Goal: Task Accomplishment & Management: Use online tool/utility

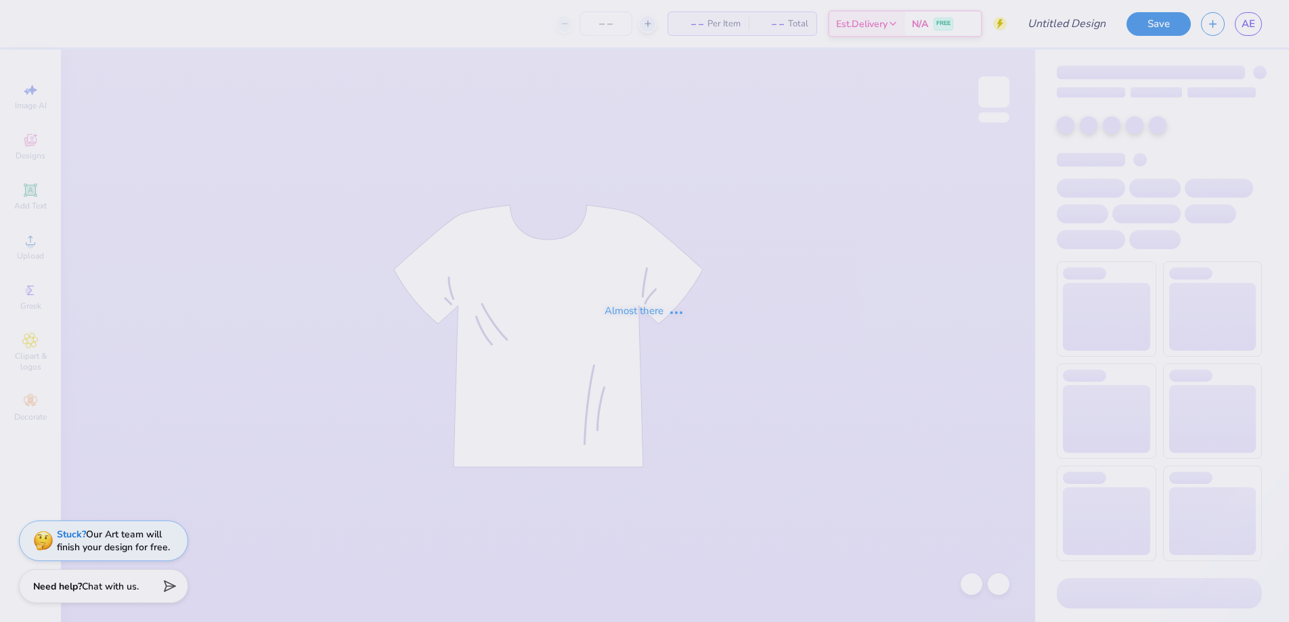
type input "[PERSON_NAME] ?"
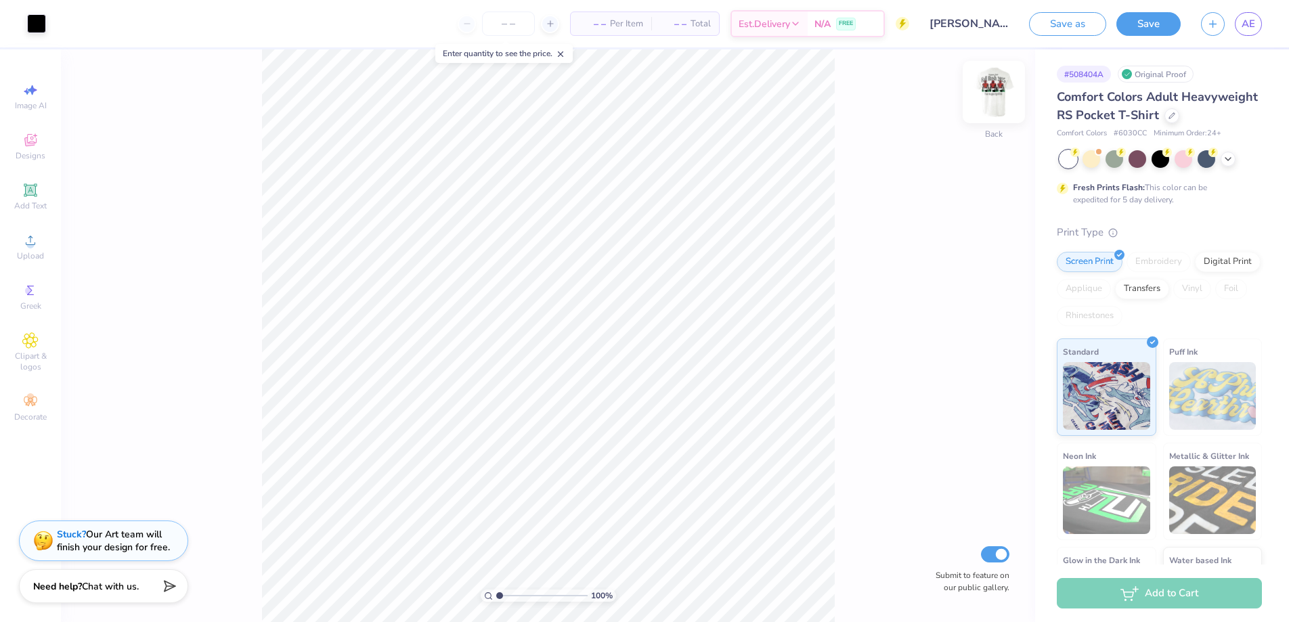
click at [983, 114] on img at bounding box center [993, 92] width 54 height 54
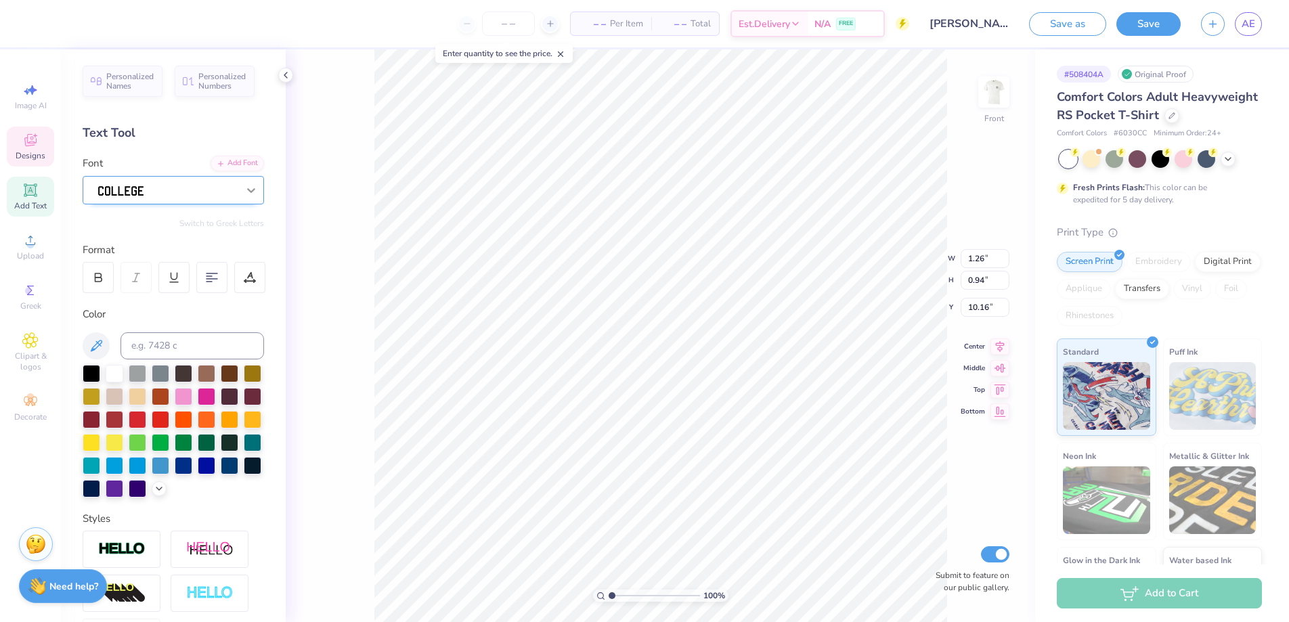
click at [240, 197] on div at bounding box center [251, 190] width 24 height 24
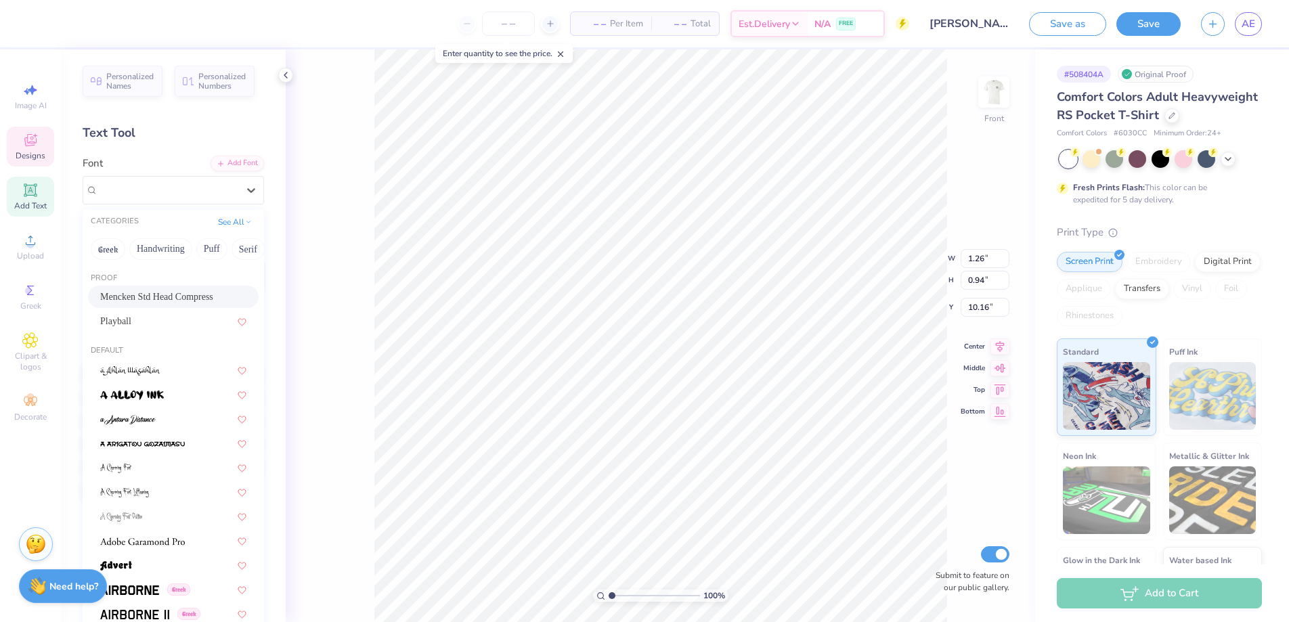
click at [173, 292] on div "Mencken Std Head Compress" at bounding box center [173, 297] width 146 height 14
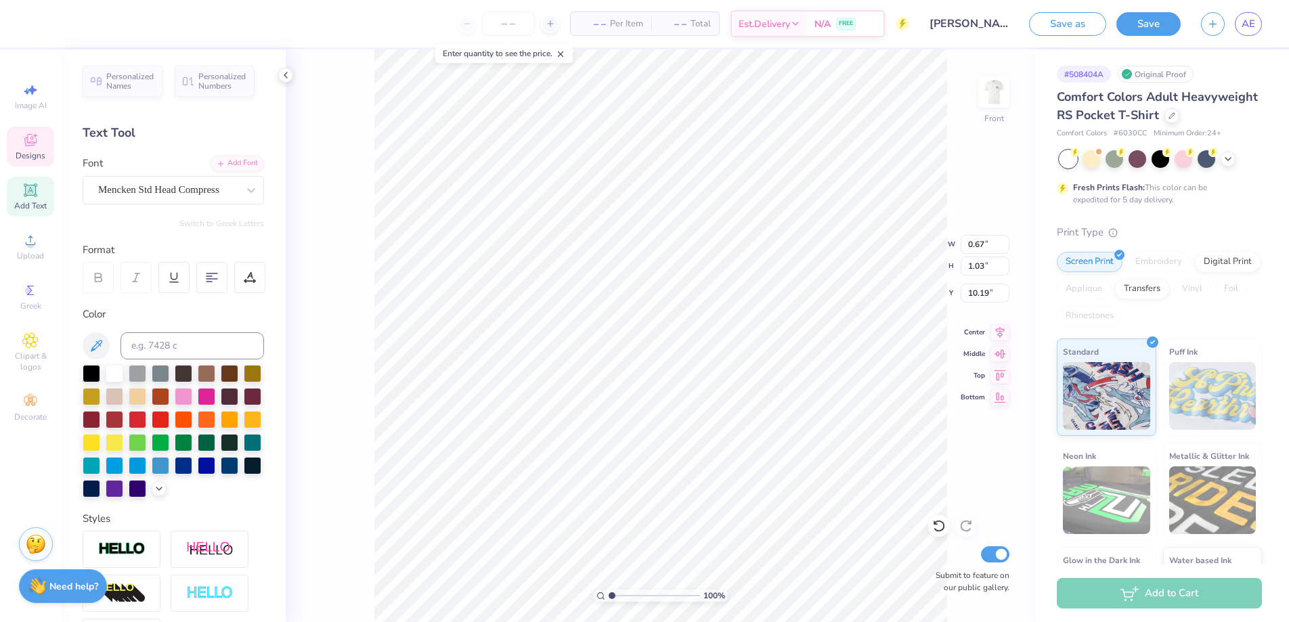
type input "0.67"
type input "1.03"
type input "10.19"
click at [209, 200] on div at bounding box center [173, 190] width 181 height 28
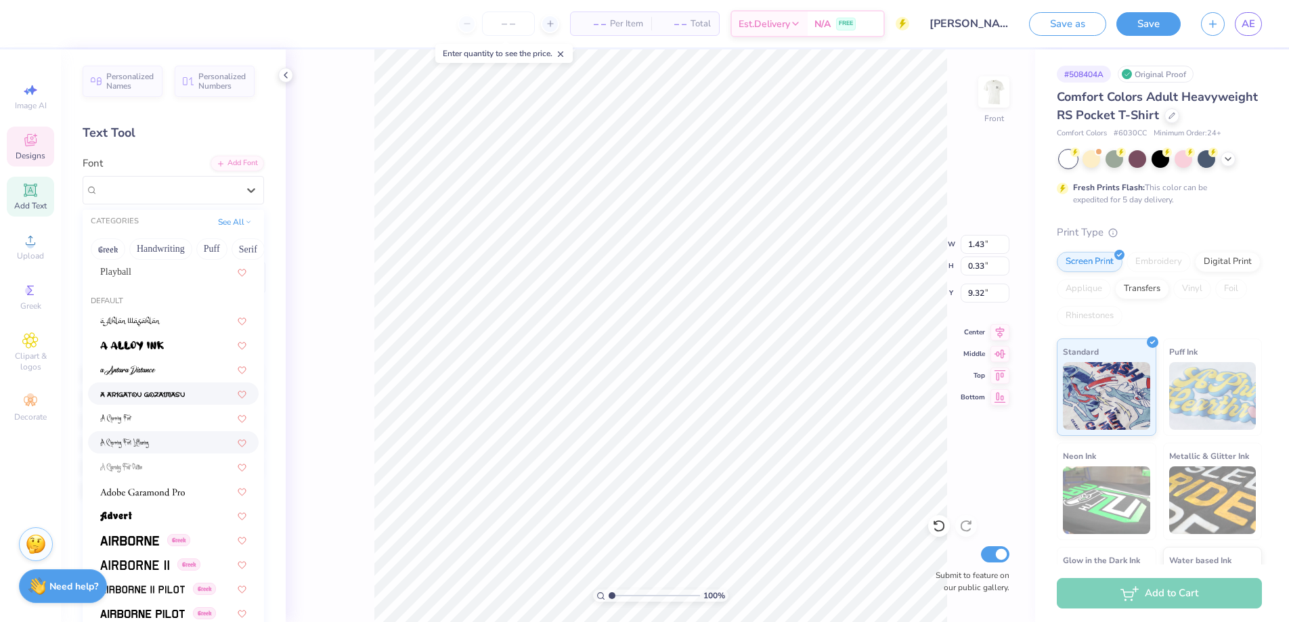
scroll to position [65, 0]
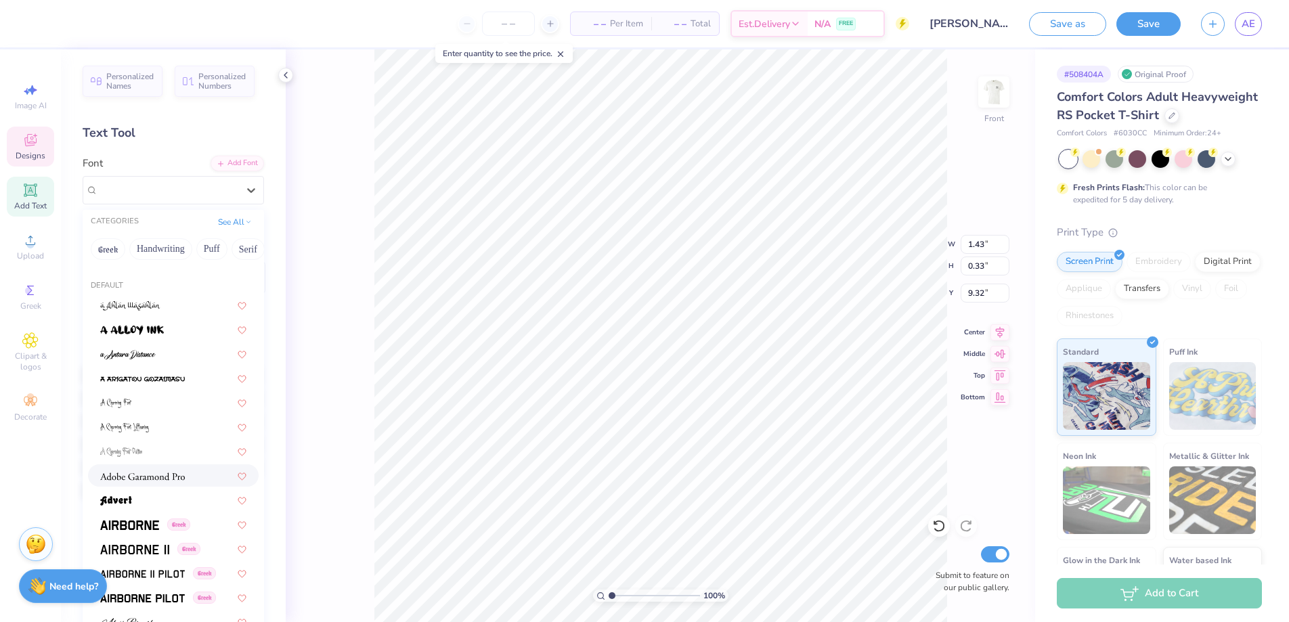
click at [192, 471] on div at bounding box center [173, 475] width 146 height 14
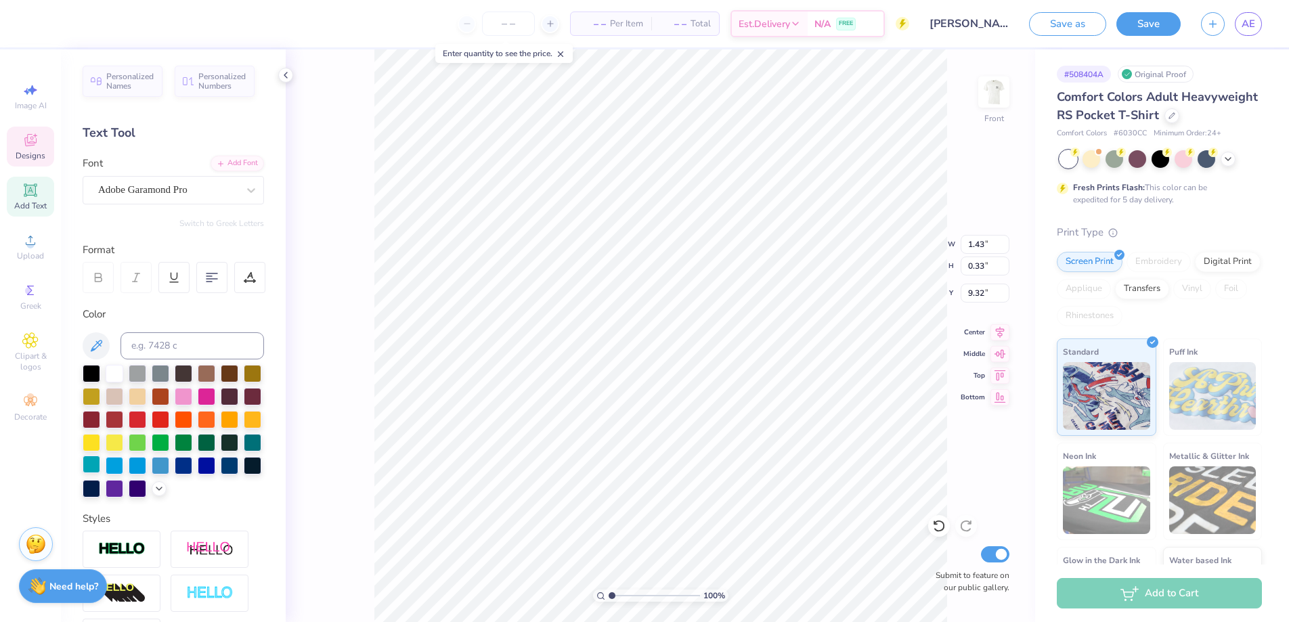
type input "1.45"
type input "9.34"
click at [177, 198] on div at bounding box center [167, 190] width 139 height 18
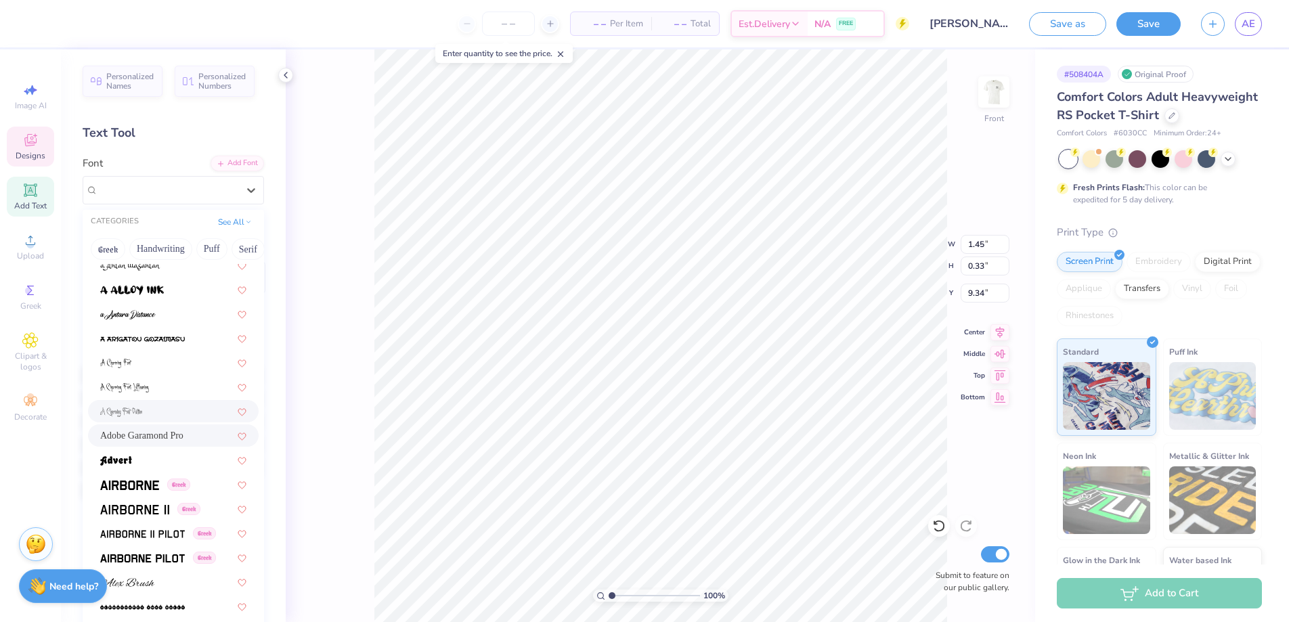
scroll to position [113, 0]
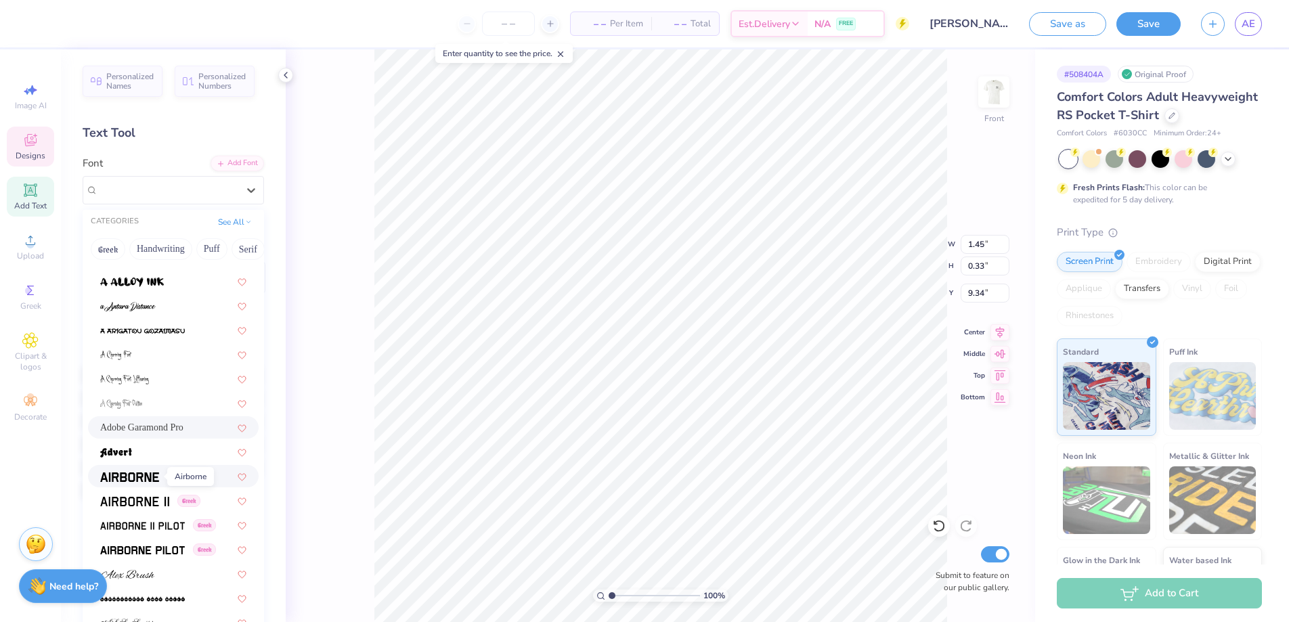
click at [148, 476] on img at bounding box center [129, 476] width 59 height 9
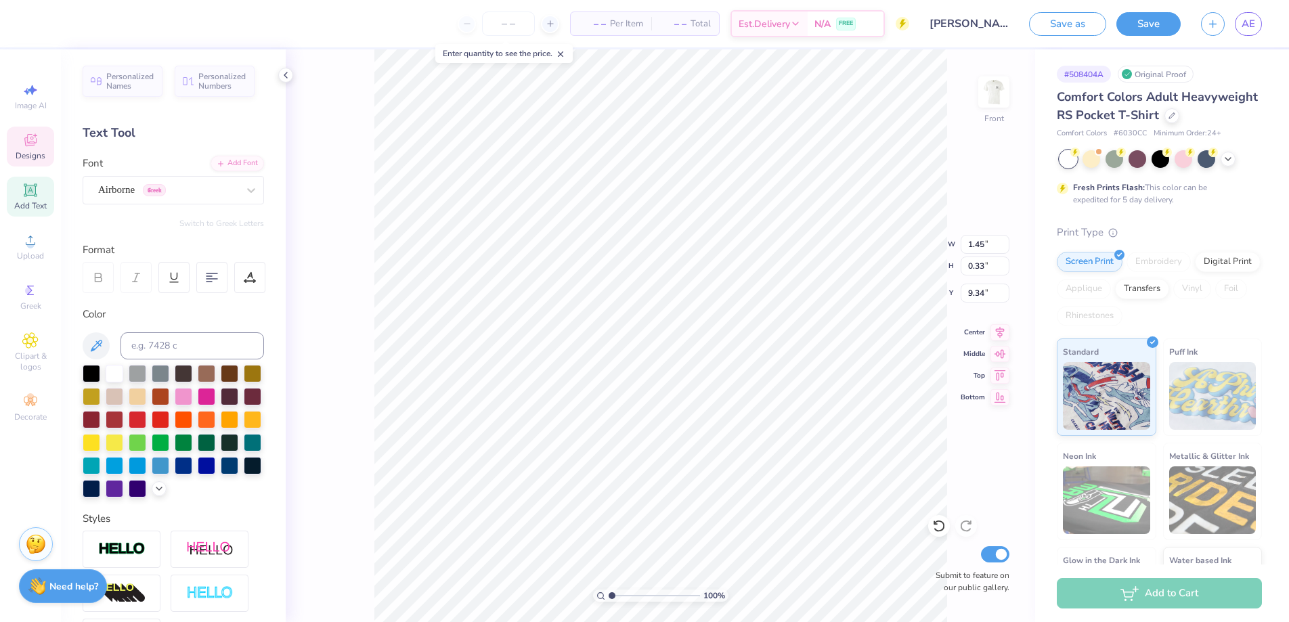
type input "1.30"
type input "0.34"
click at [357, 359] on div "100 % Front W 1.30 1.30 " H 0.34 0.34 " Y 9.34 9.34 " Center Middle Top Bottom …" at bounding box center [660, 335] width 749 height 573
type input "9.31"
click at [347, 326] on div "100 % Front W 1.30 1.30 " H 0.34 0.34 " Y 9.31 9.31 " Center Middle Top Bottom …" at bounding box center [660, 335] width 749 height 573
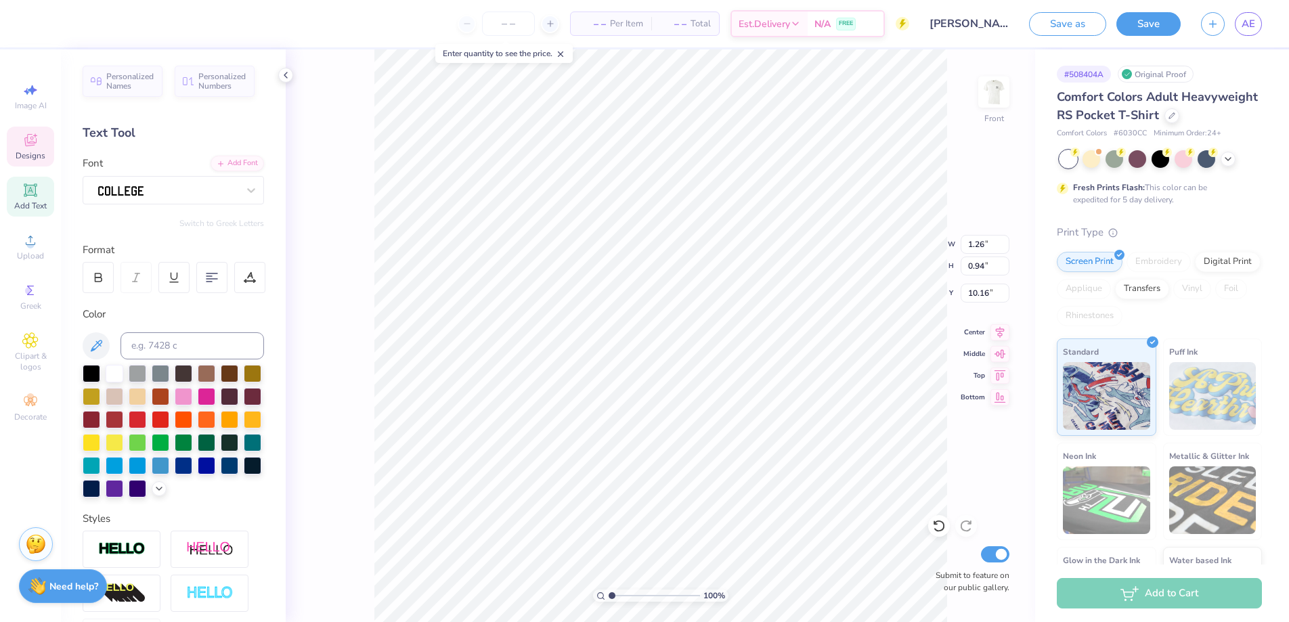
type input "9.93"
click at [210, 197] on div at bounding box center [168, 189] width 142 height 21
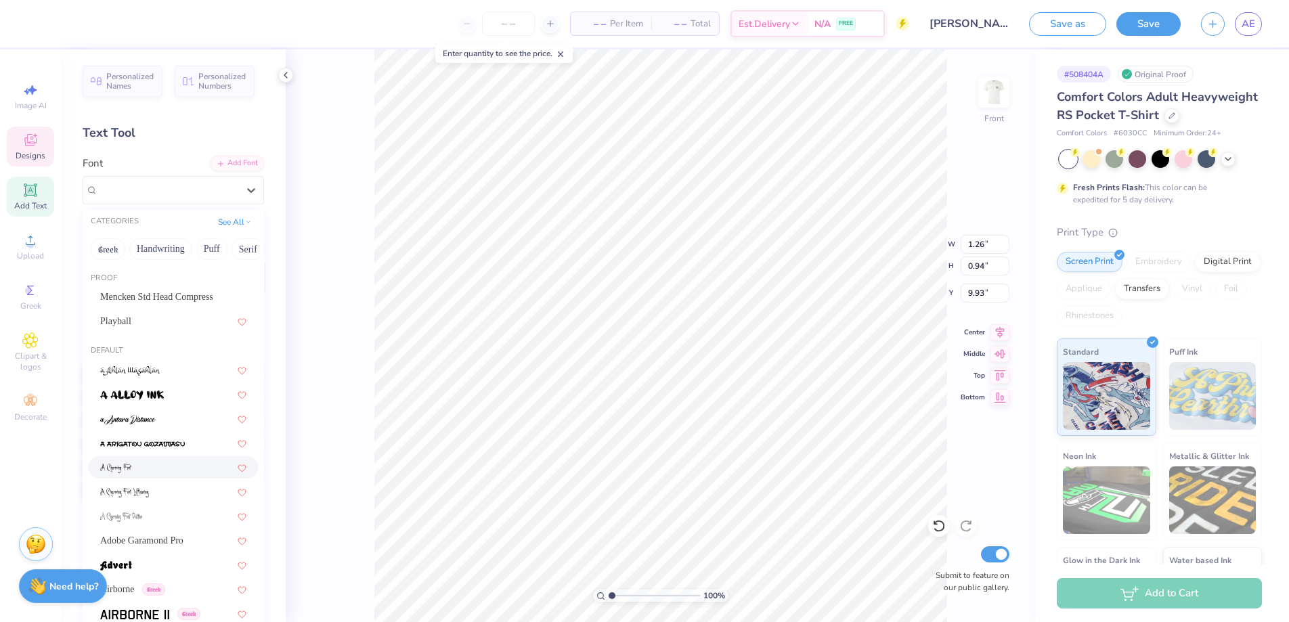
scroll to position [30, 0]
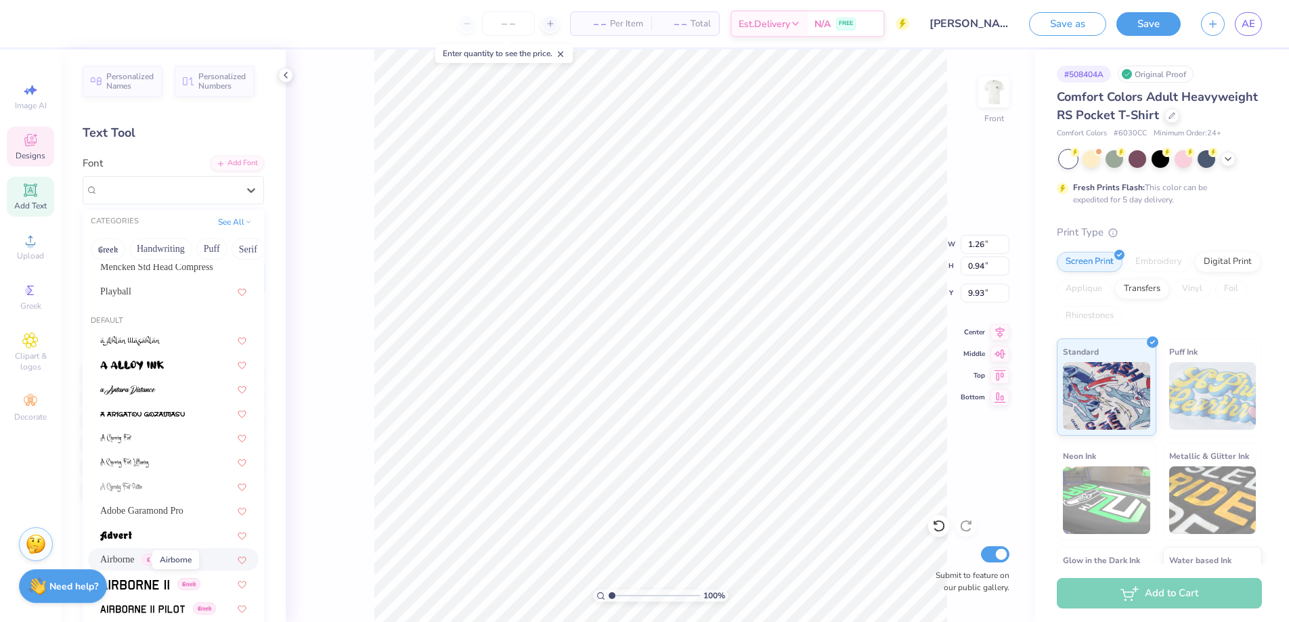
click at [135, 560] on span "Airborne" at bounding box center [117, 559] width 35 height 14
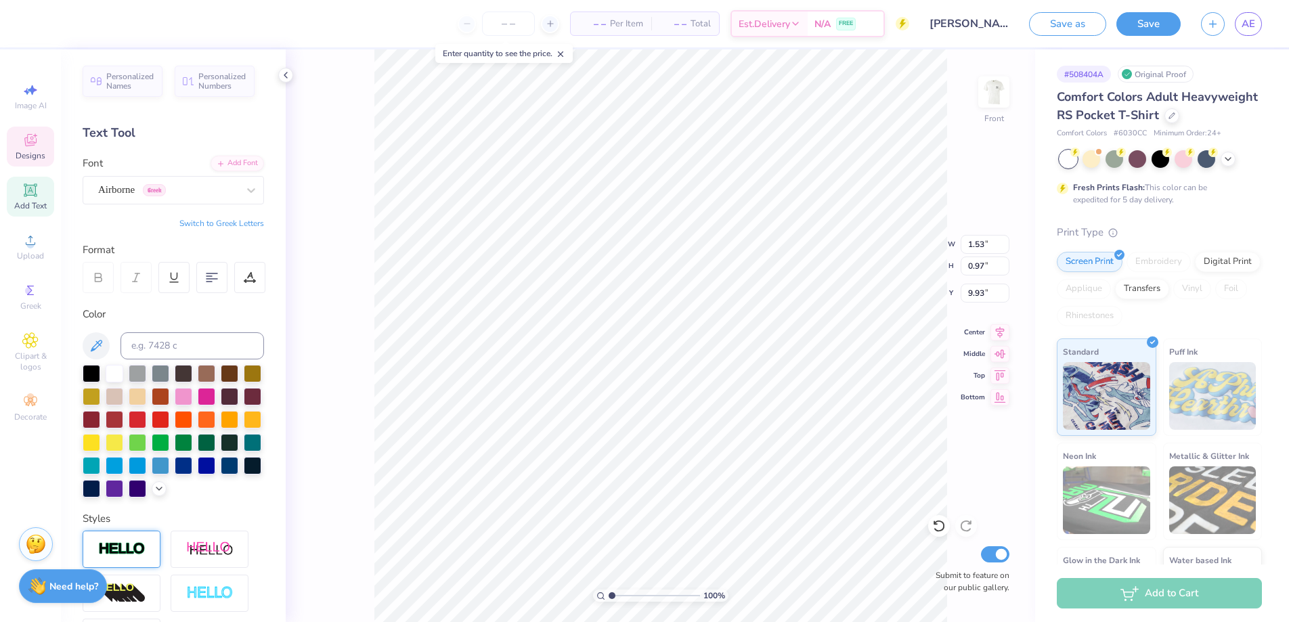
type input "1.53"
type input "0.97"
type input "9.98"
click at [330, 441] on div "100 % Front W 1.53 1.53 " H 0.97 0.97 " Y 9.98 9.98 " Center Middle Top Bottom …" at bounding box center [660, 335] width 749 height 573
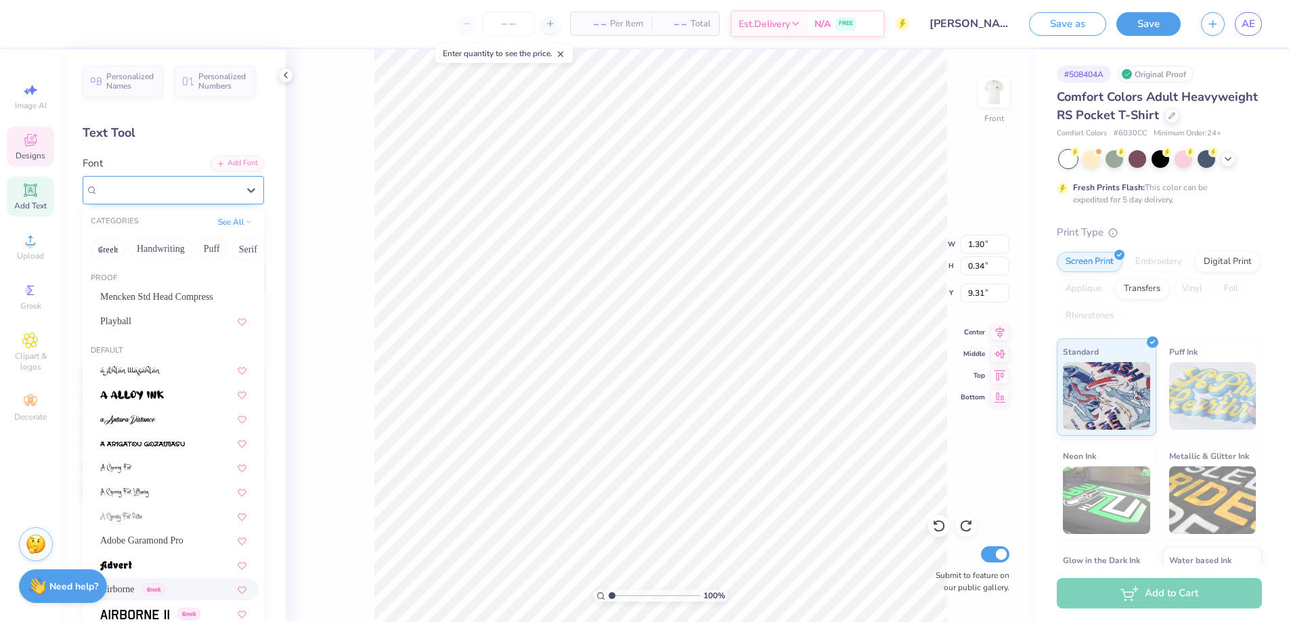
click at [183, 198] on div at bounding box center [167, 190] width 139 height 18
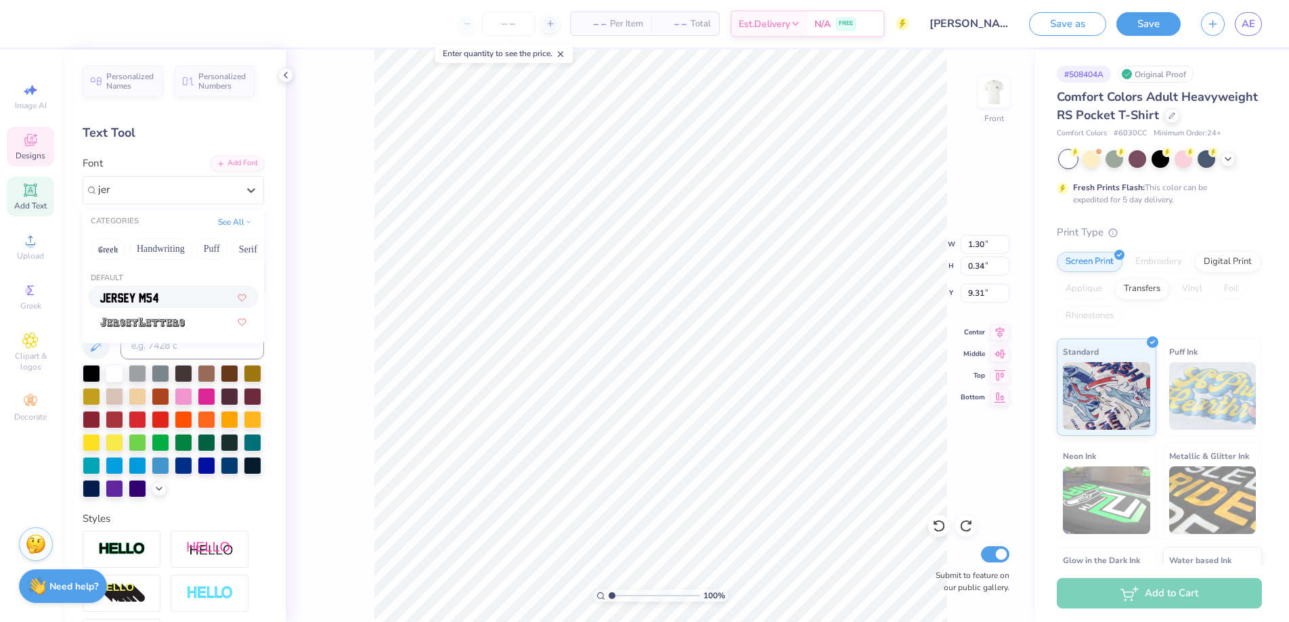
click at [169, 300] on div at bounding box center [173, 297] width 146 height 14
type input "jer"
type input "1.04"
type input "0.36"
click at [299, 278] on div "100 % Front W 1.04 1.30 " H 0.36 0.34 " Y 9.31 9.31 " Center Middle Top Bottom …" at bounding box center [660, 335] width 749 height 573
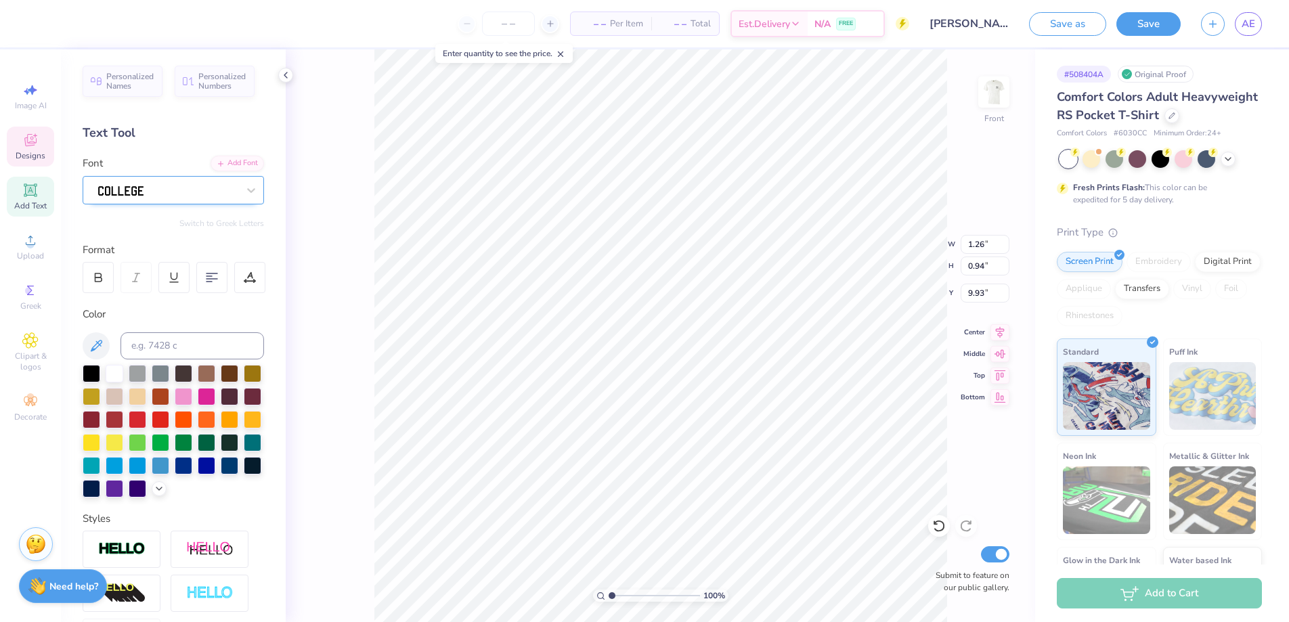
click at [141, 185] on div at bounding box center [168, 189] width 142 height 21
click at [123, 290] on span "Jersey M54" at bounding box center [122, 297] width 44 height 14
type input "jer"
type input "1.24"
type input "1.02"
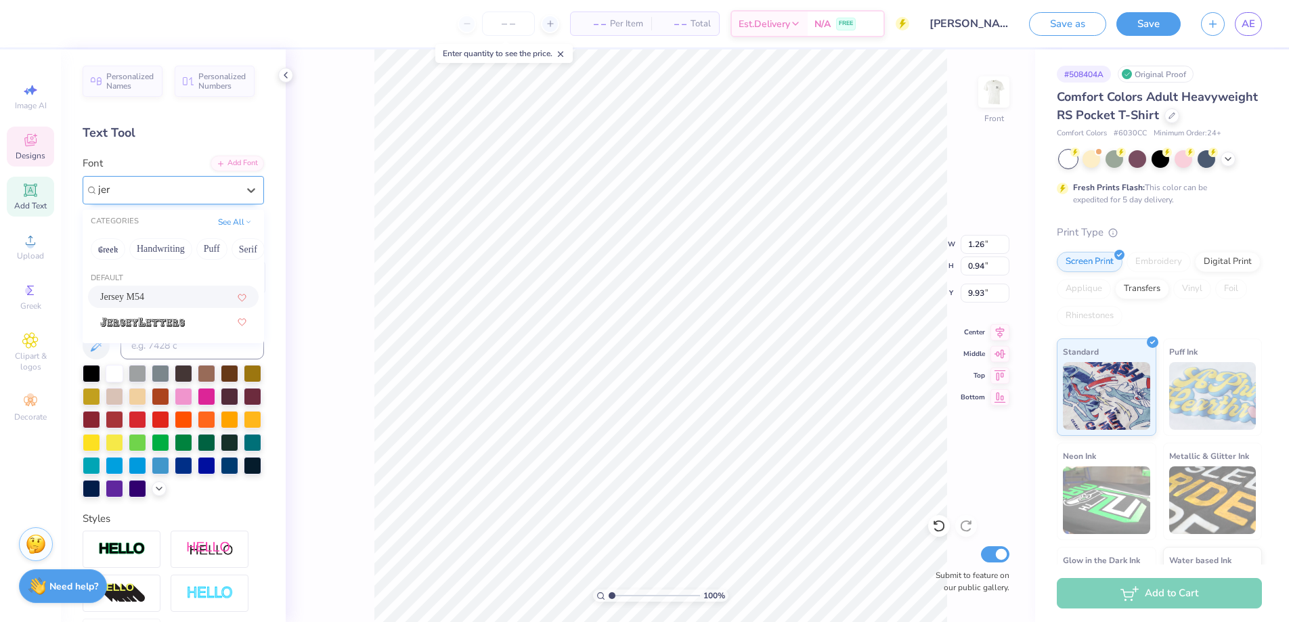
type input "9.96"
click at [210, 188] on div at bounding box center [168, 189] width 142 height 21
click at [183, 298] on div "Jersey M54" at bounding box center [173, 297] width 146 height 14
type input "jer"
type input "2.26"
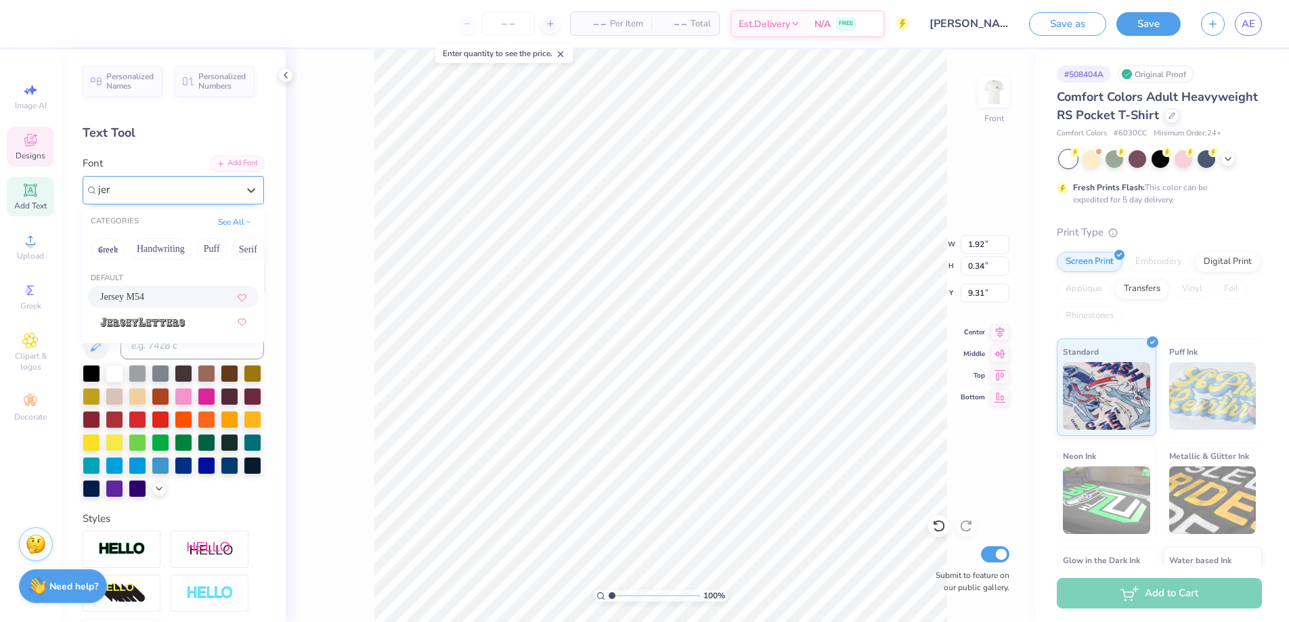
type input "0.36"
type input "9.33"
click at [359, 290] on div "100 % Front W 2.26 2.26 " H 0.36 0.36 " Y 9.33 9.33 " Center Middle Top Bottom …" at bounding box center [660, 335] width 749 height 573
type input "9.31"
click at [346, 281] on div "100 % Front W 2.26 2.26 " H 0.36 0.36 " Y 9.31 9.31 " Center Middle Top Bottom …" at bounding box center [660, 335] width 749 height 573
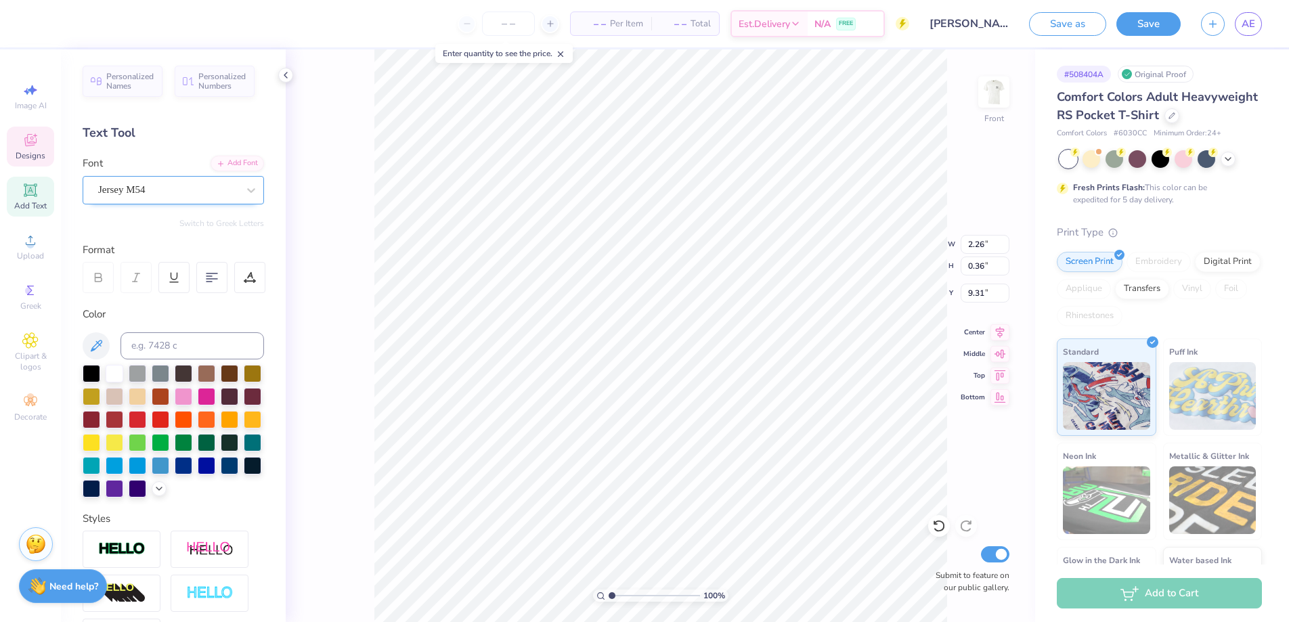
drag, startPoint x: 264, startPoint y: 273, endPoint x: 271, endPoint y: 273, distance: 6.8
click at [264, 274] on div at bounding box center [249, 277] width 31 height 31
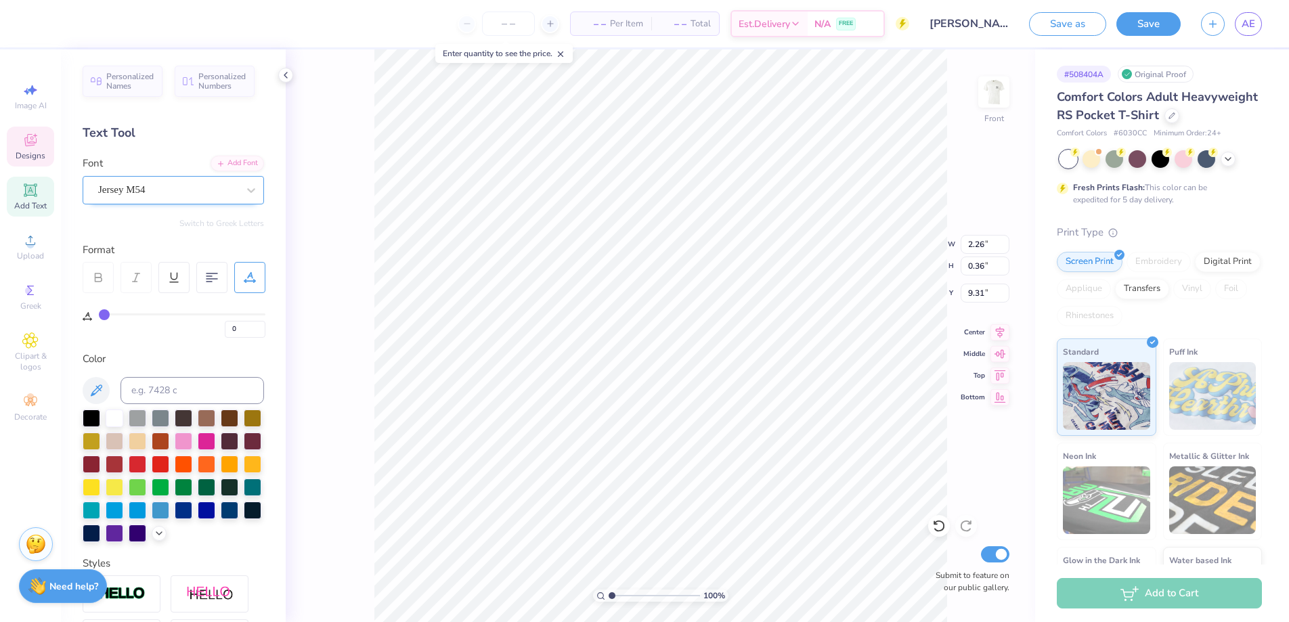
click at [357, 265] on div "100 % Front W 2.26 2.26 " H 0.36 0.36 " Y 9.31 9.31 " Center Middle Top Bottom …" at bounding box center [660, 335] width 749 height 573
type input "10.03"
click at [131, 206] on div "Personalized Names Personalized Numbers Text Tool Add Font Font Switch to Greek…" at bounding box center [173, 335] width 225 height 573
click at [134, 200] on div at bounding box center [168, 189] width 142 height 21
drag, startPoint x: 158, startPoint y: 299, endPoint x: 195, endPoint y: 359, distance: 70.8
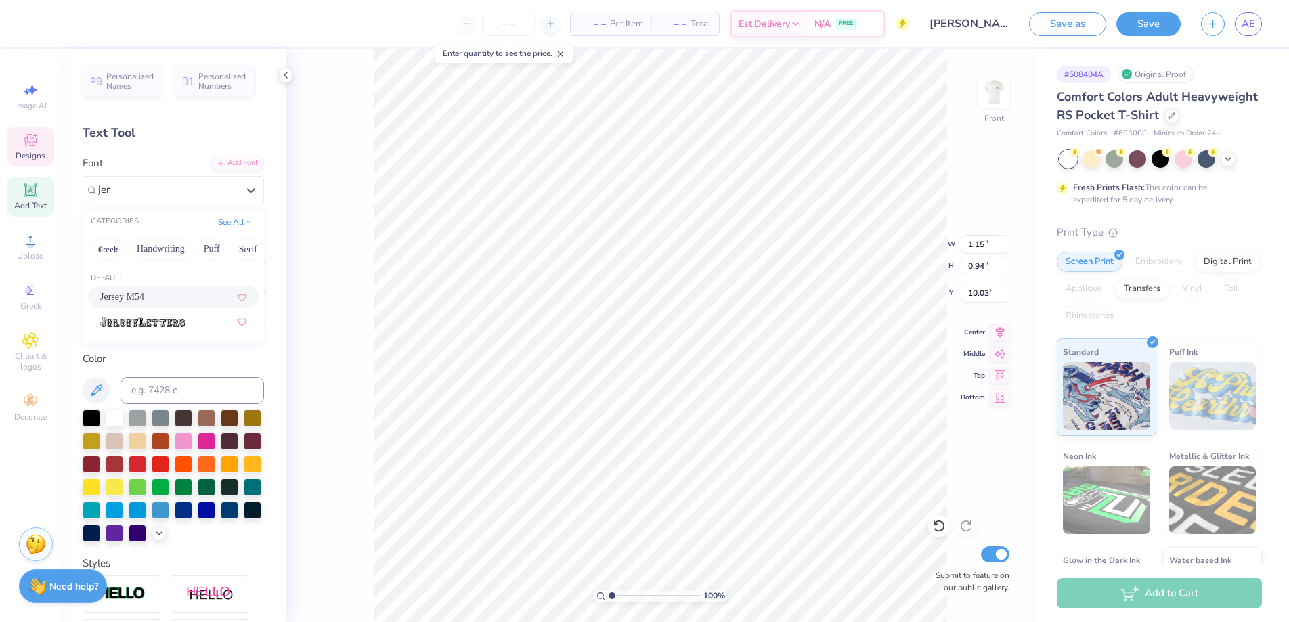
click at [158, 299] on div "Jersey M54" at bounding box center [173, 297] width 146 height 14
type input "jer"
type input "0.91"
type input "1.02"
type input "10.07"
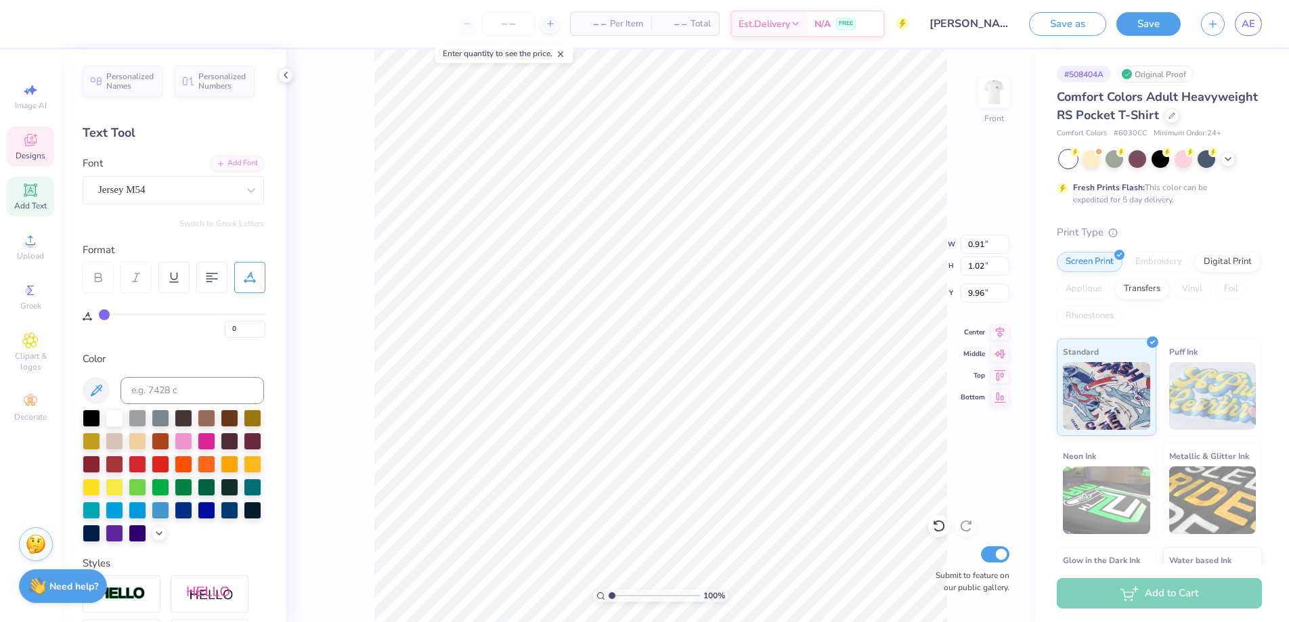
type input "9.96"
click at [361, 269] on div "100 % Front W 14.33 14.33 " H 10.95 10.95 " Y 3.22 3.22 " Center Middle Top Bot…" at bounding box center [660, 335] width 749 height 573
type input "3.30"
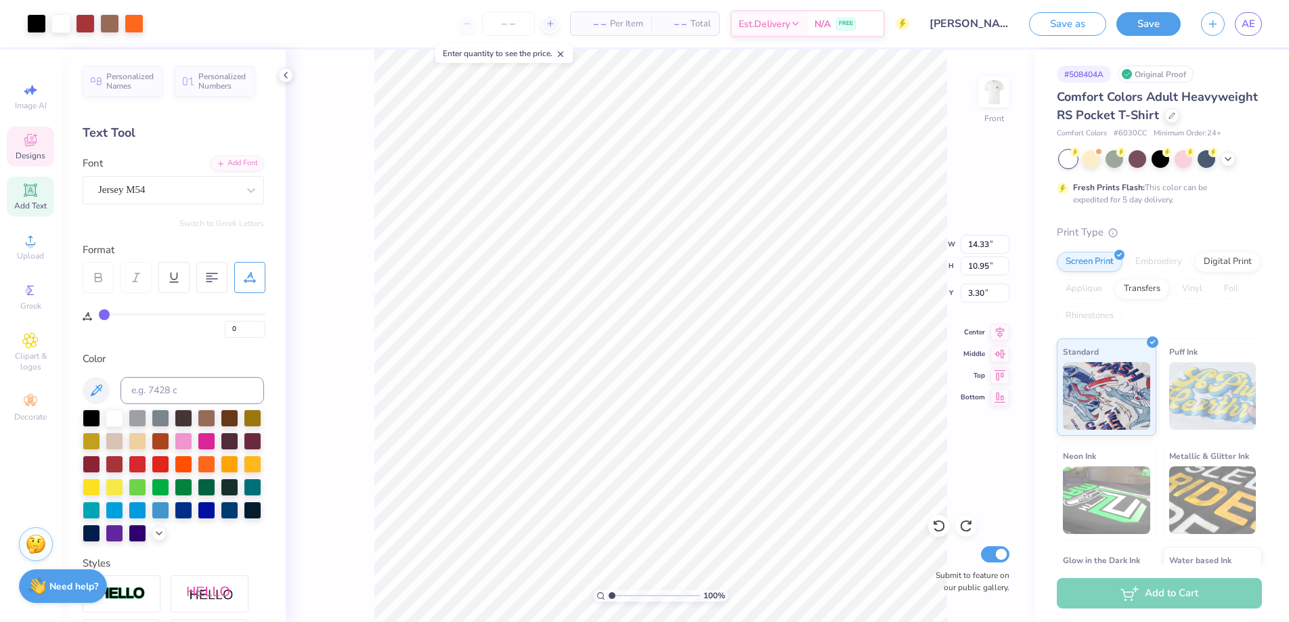
type input "1.83"
click at [797, 424] on li "Ungroup" at bounding box center [777, 427] width 106 height 26
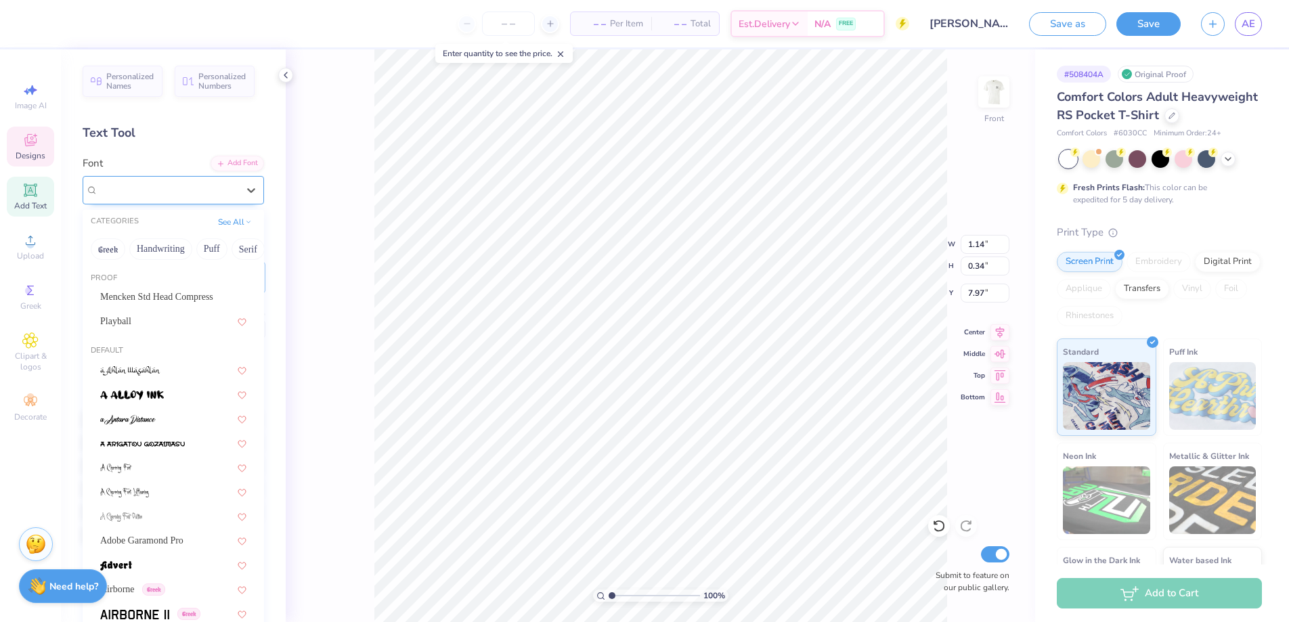
click at [222, 184] on div at bounding box center [168, 189] width 142 height 21
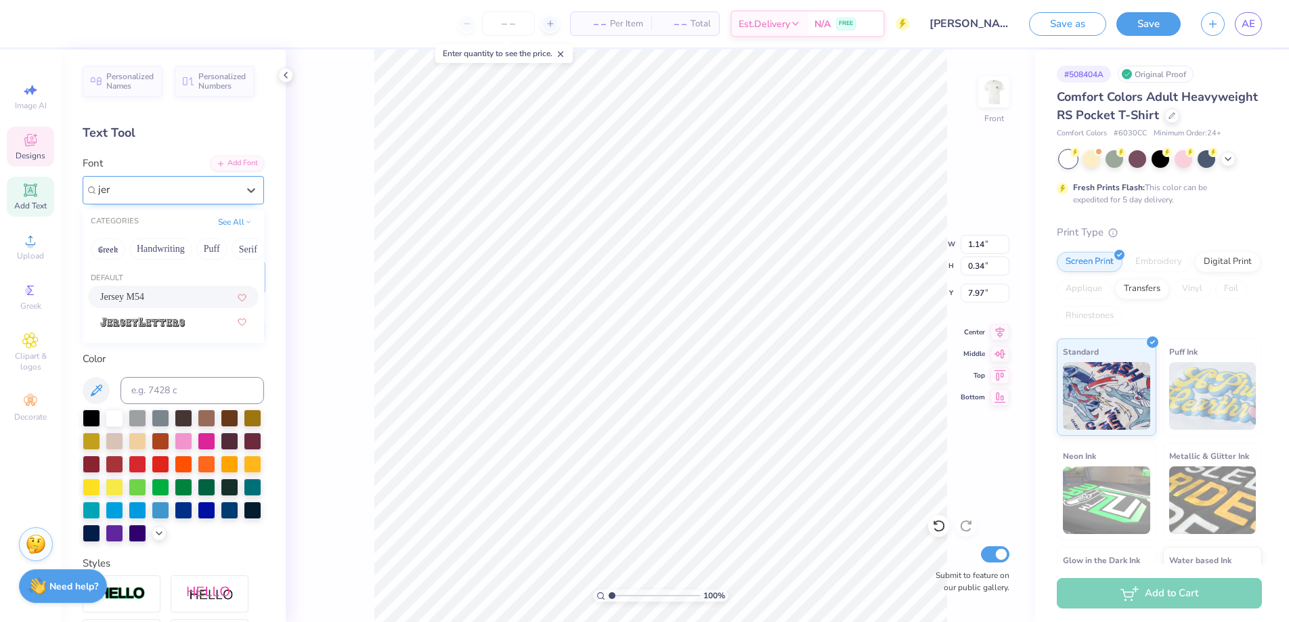
click at [205, 292] on div "Jersey M54" at bounding box center [173, 297] width 146 height 14
type input "jer"
type input "0.80"
type input "0.36"
type input "7.98"
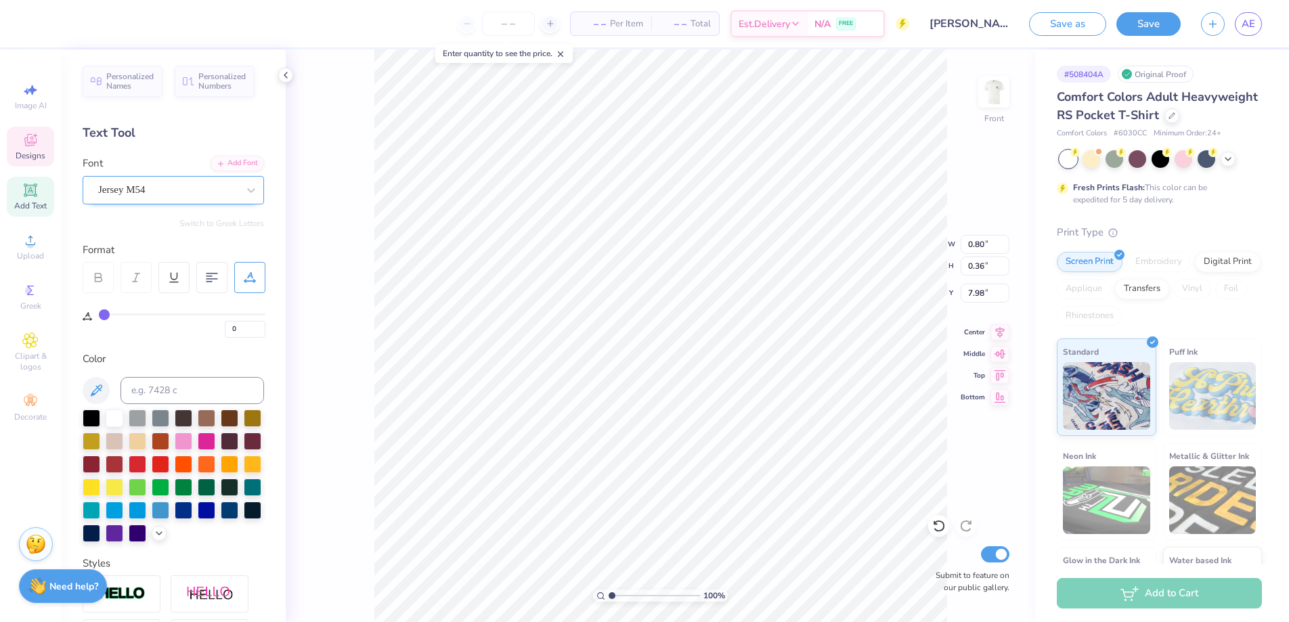
click at [363, 273] on div "100 % Front W 0.80 0.80 " H 0.36 0.36 " Y 7.98 7.98 " Center Middle Top Bottom …" at bounding box center [660, 335] width 749 height 573
type input "7.96"
type input "5.90"
type input "5.89"
click at [778, 453] on li "Ungroup" at bounding box center [786, 460] width 106 height 26
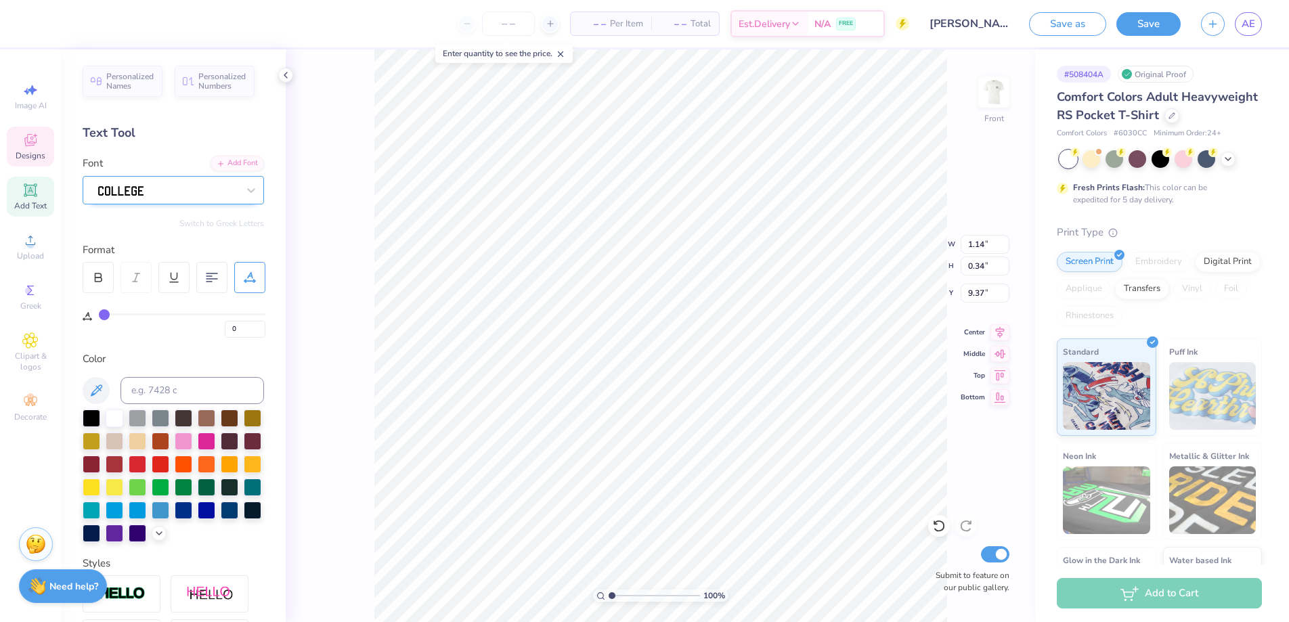
click at [213, 196] on div at bounding box center [168, 189] width 142 height 21
click at [199, 294] on div "Jersey M54" at bounding box center [173, 297] width 146 height 14
type input "jer"
type input "0.80"
type input "0.36"
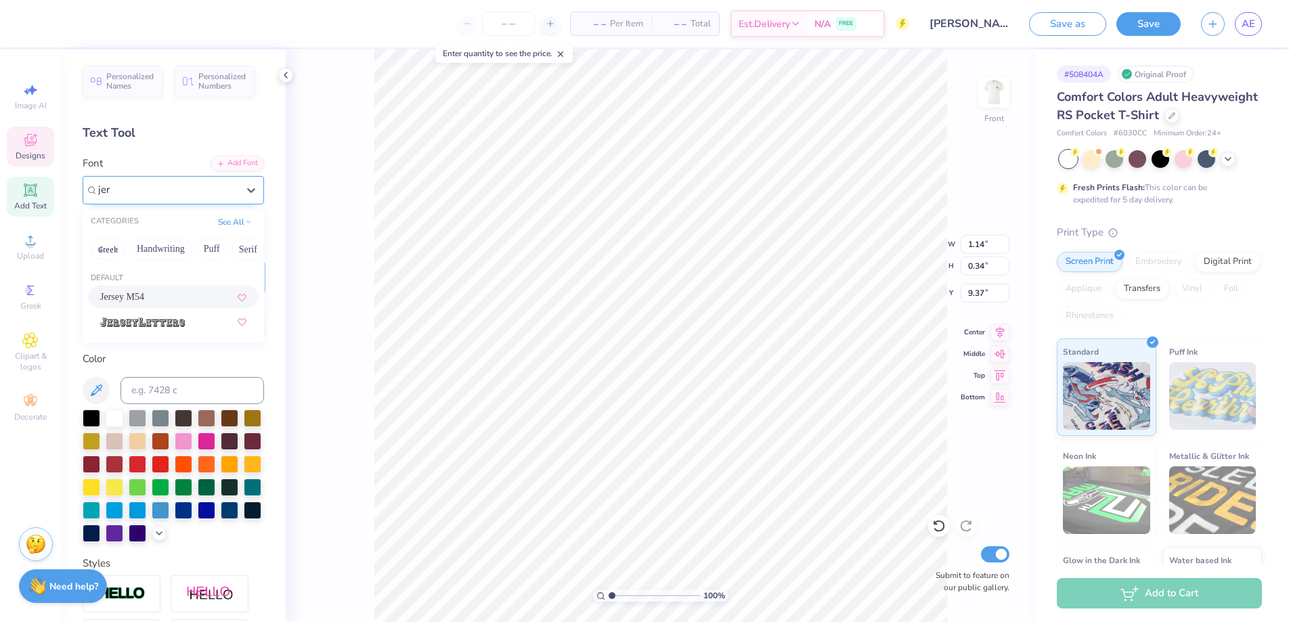
type input "9.38"
click at [336, 296] on div "100 % Front W 0.80 0.80 " H 0.36 0.36 " Y 9.38 9.38 " Center Middle Top Bottom …" at bounding box center [660, 335] width 749 height 573
type input "9.31"
click at [169, 190] on div at bounding box center [168, 189] width 142 height 21
click at [163, 295] on div "Jersey M54" at bounding box center [173, 297] width 146 height 14
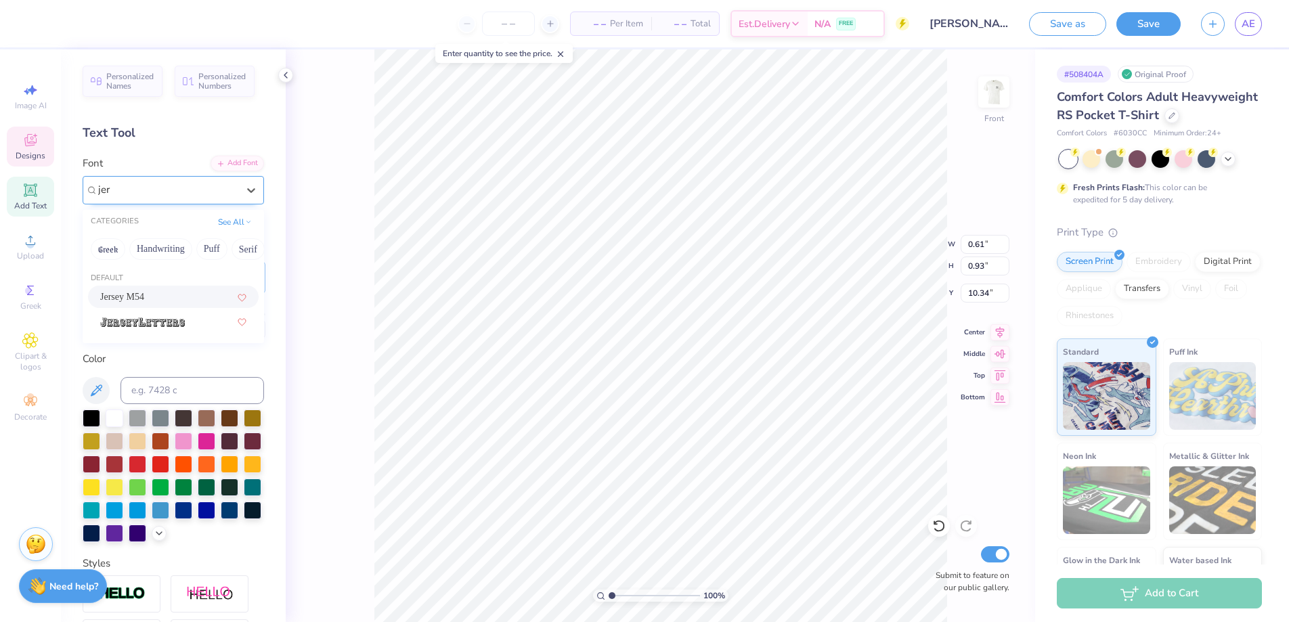
type input "jer"
type input "0.58"
type input "1.02"
type input "10.36"
click at [328, 309] on div "100 % Front W 0.58 0.58 " H 1.02 1.02 " Y 10.36 10.36 " Center Middle Top Botto…" at bounding box center [660, 335] width 749 height 573
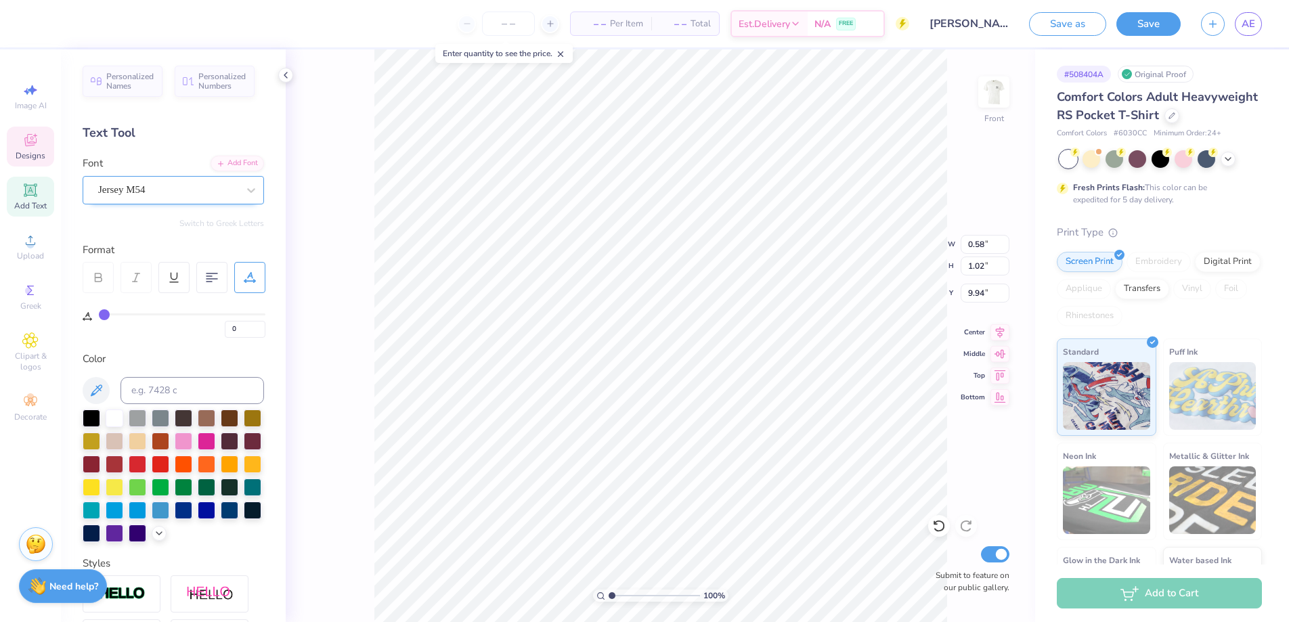
type input "9.94"
click at [1234, 165] on div at bounding box center [1227, 157] width 15 height 15
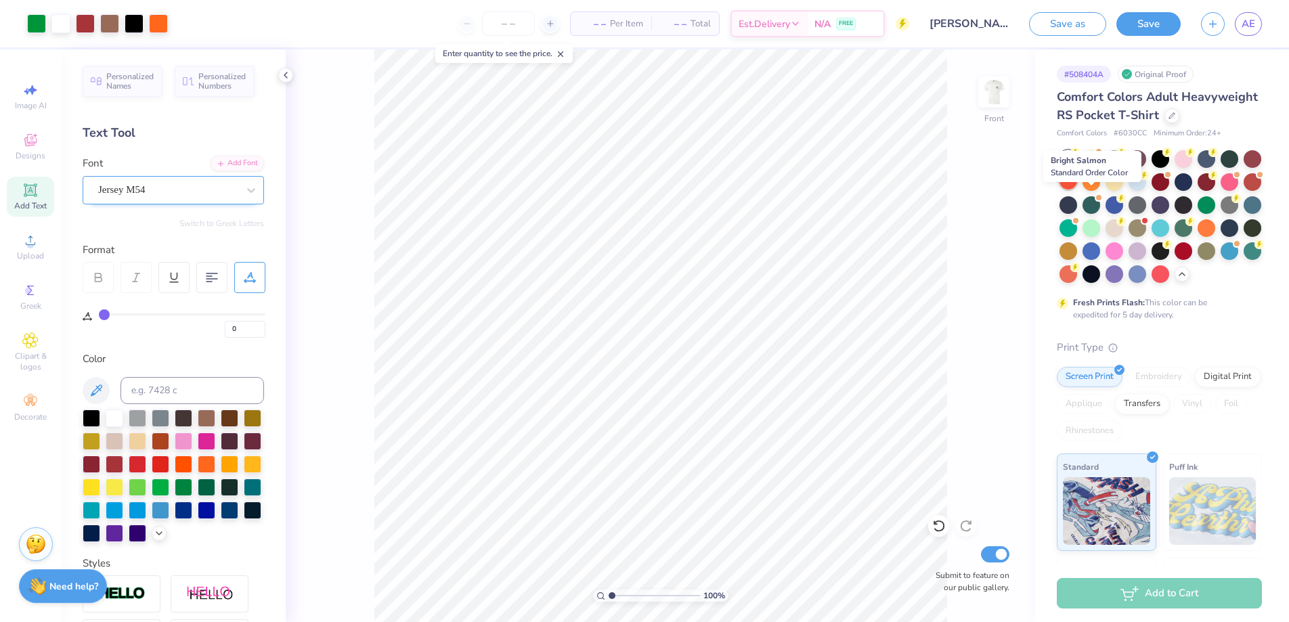
click at [1077, 189] on div at bounding box center [1068, 181] width 18 height 18
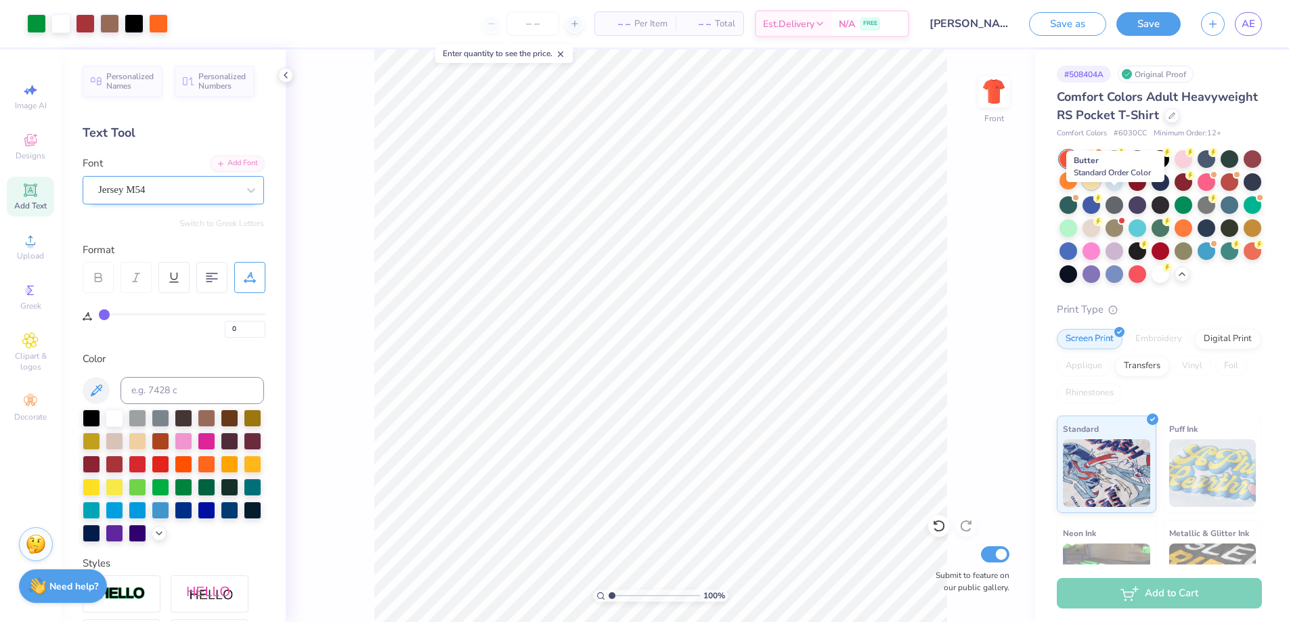
click at [1100, 189] on div at bounding box center [1091, 181] width 18 height 18
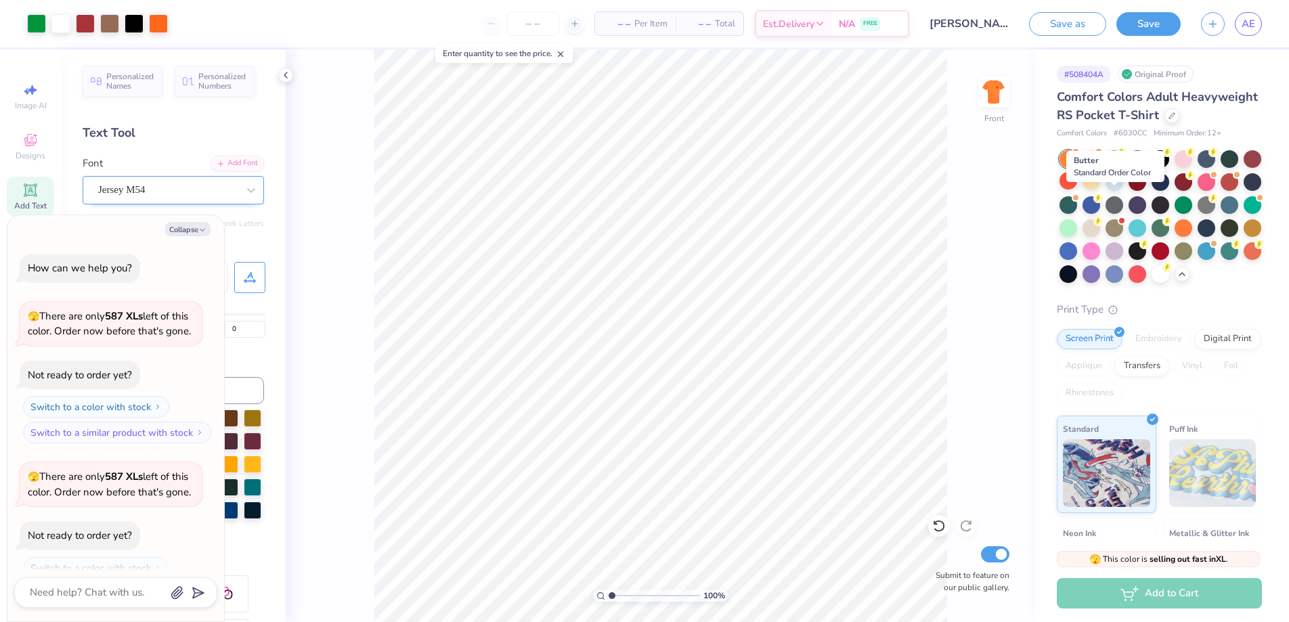
scroll to position [75, 0]
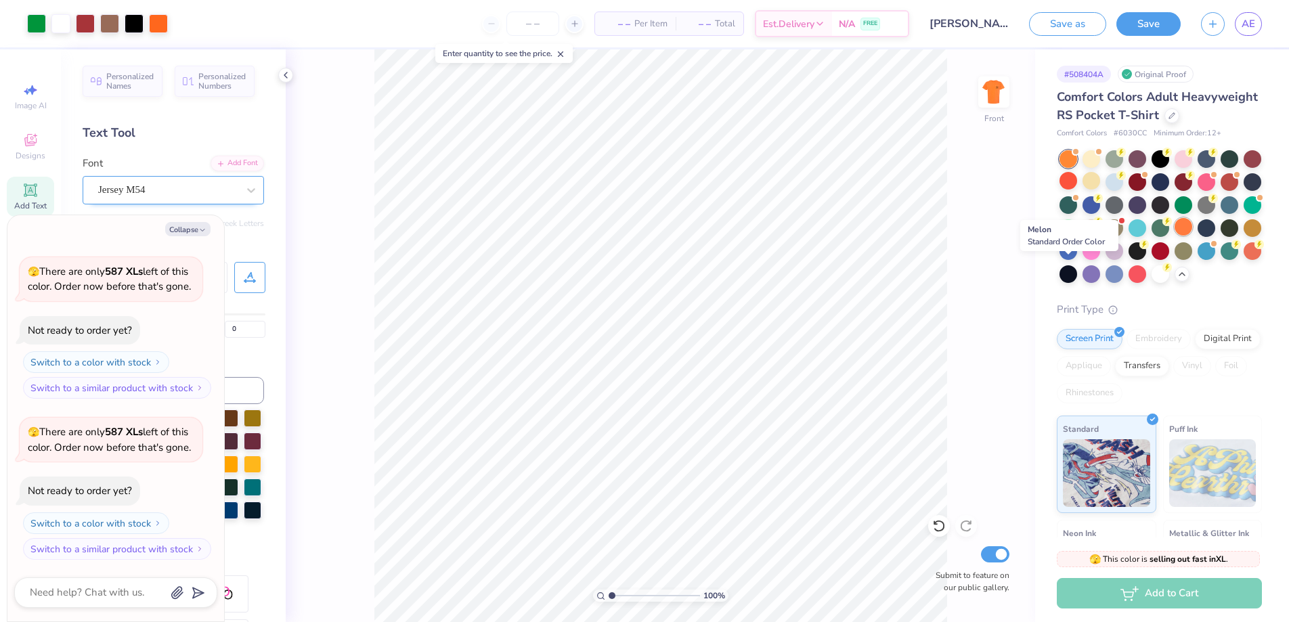
click at [1174, 236] on div at bounding box center [1183, 227] width 18 height 18
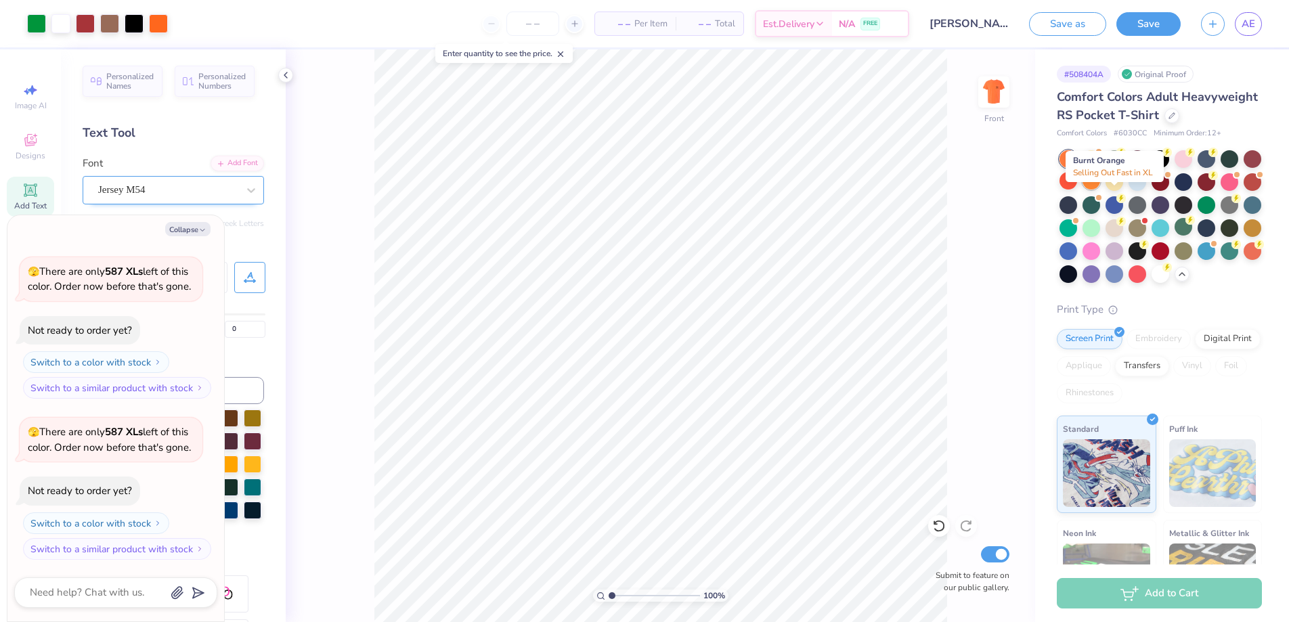
click at [1100, 189] on div at bounding box center [1091, 181] width 18 height 18
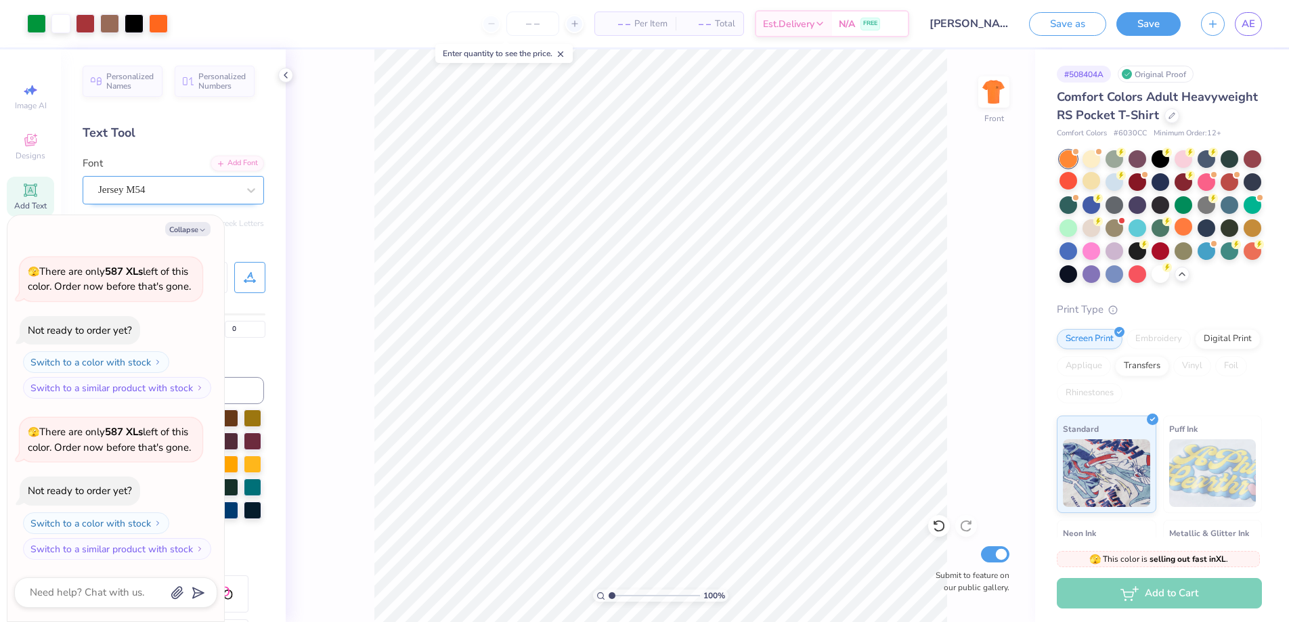
scroll to position [251, 0]
click at [1069, 168] on div at bounding box center [1068, 159] width 18 height 18
click at [1174, 236] on div at bounding box center [1183, 227] width 18 height 18
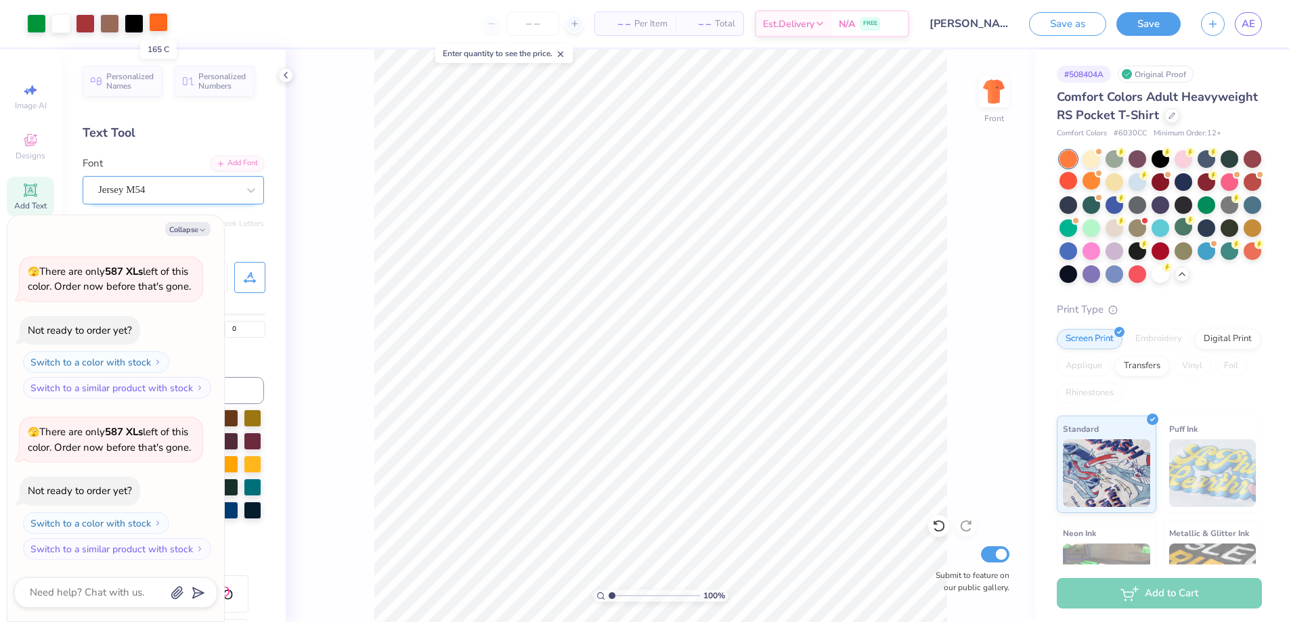
click at [155, 24] on div at bounding box center [158, 22] width 19 height 19
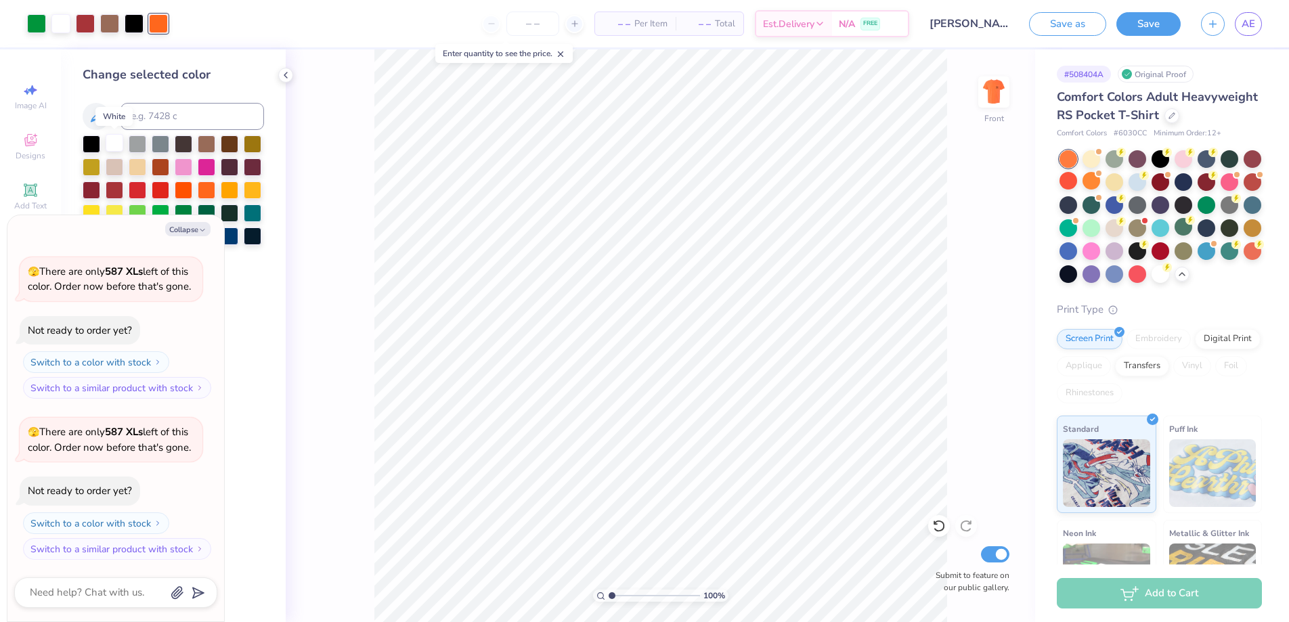
click at [115, 145] on div at bounding box center [115, 143] width 18 height 18
click at [346, 135] on div "100 % Front Submit to feature on our public gallery." at bounding box center [660, 335] width 749 height 573
click at [1215, 189] on div at bounding box center [1206, 181] width 18 height 18
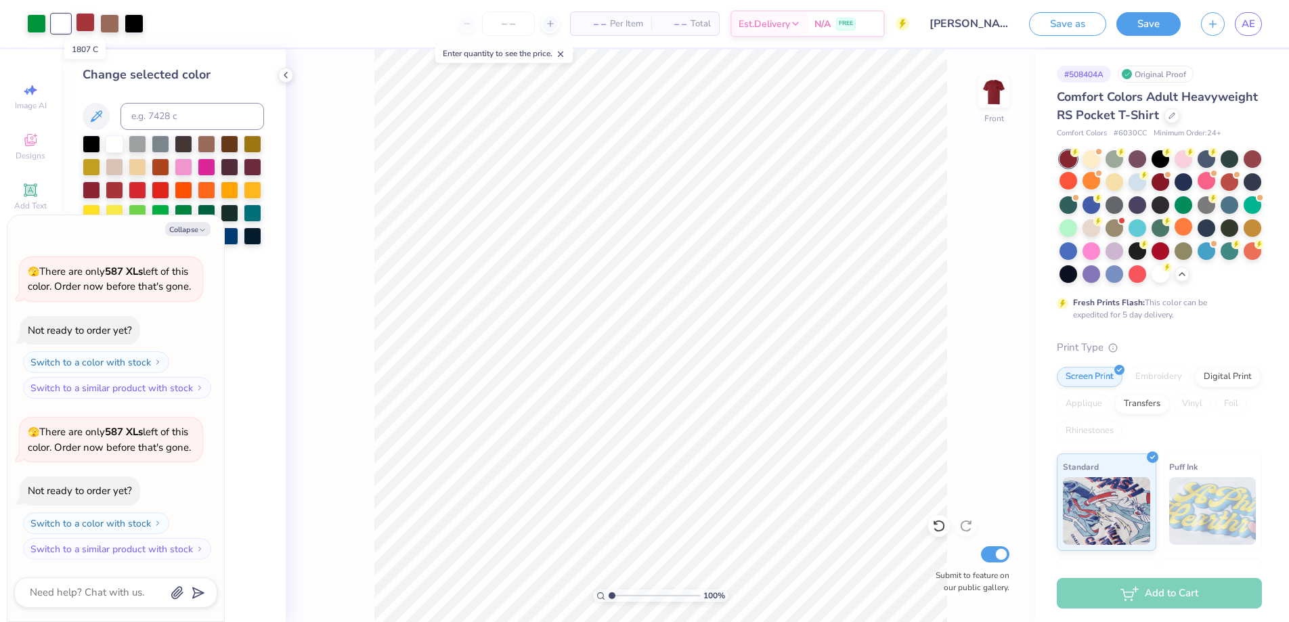
click at [84, 20] on div at bounding box center [85, 22] width 19 height 19
click at [117, 146] on div at bounding box center [115, 143] width 18 height 18
click at [65, 26] on div at bounding box center [60, 23] width 19 height 19
click at [213, 190] on div at bounding box center [207, 189] width 18 height 18
click at [83, 23] on div at bounding box center [85, 22] width 19 height 19
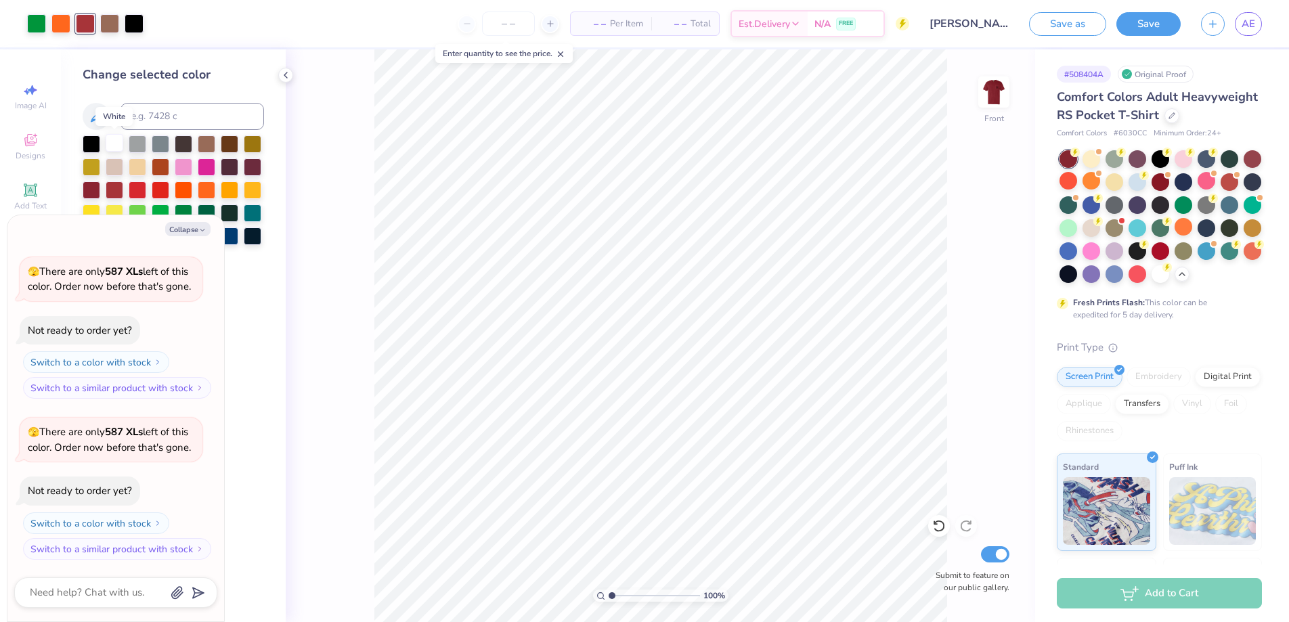
click at [119, 147] on div at bounding box center [115, 143] width 18 height 18
click at [328, 217] on div "100 % Front Submit to feature on our public gallery." at bounding box center [660, 335] width 749 height 573
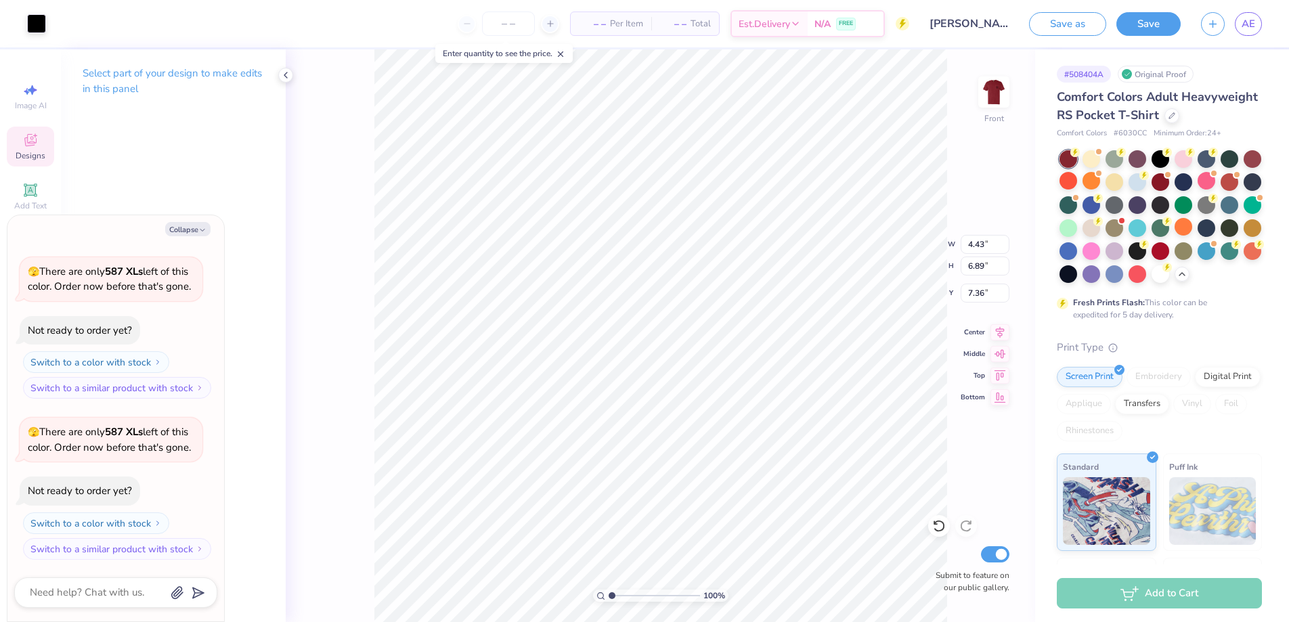
type textarea "x"
type input "7.31"
type textarea "x"
type input "7.30"
type textarea "x"
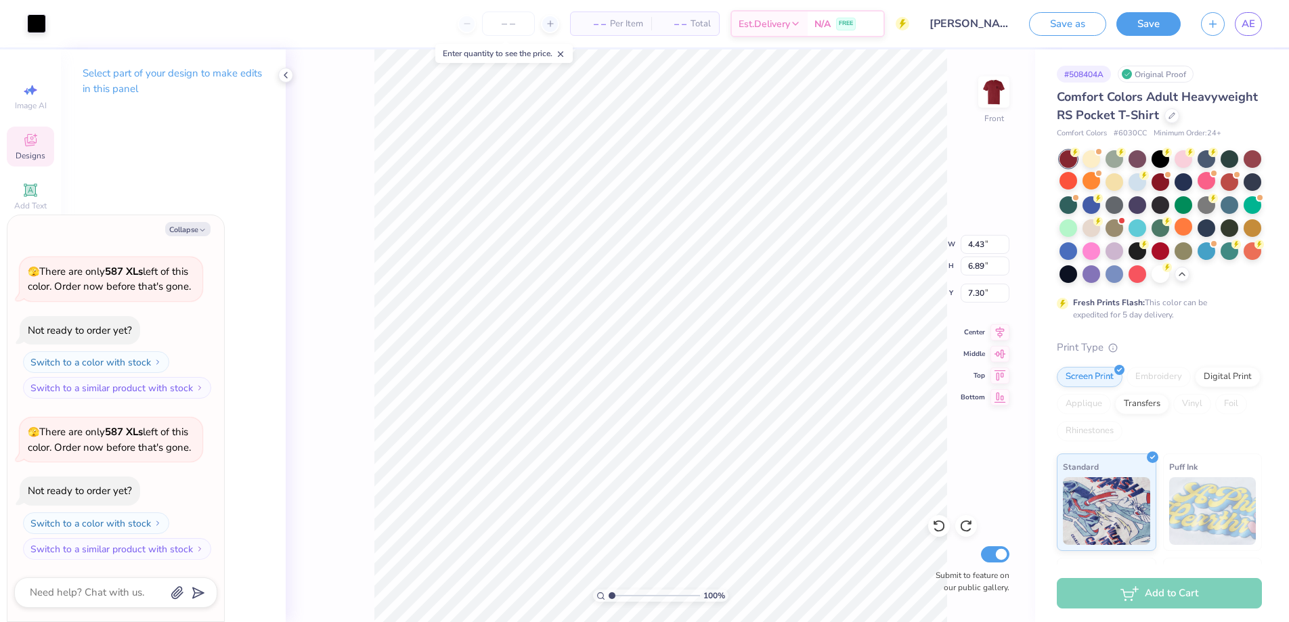
type input "7.36"
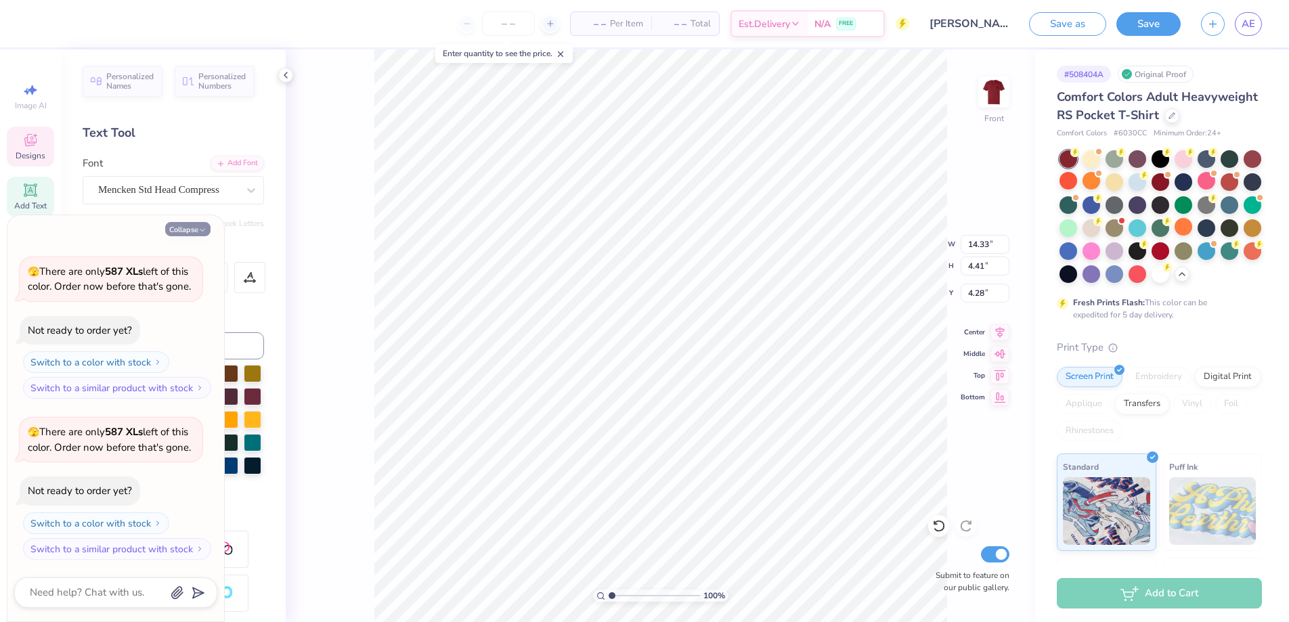
click at [202, 233] on icon "button" at bounding box center [202, 230] width 8 height 8
type textarea "x"
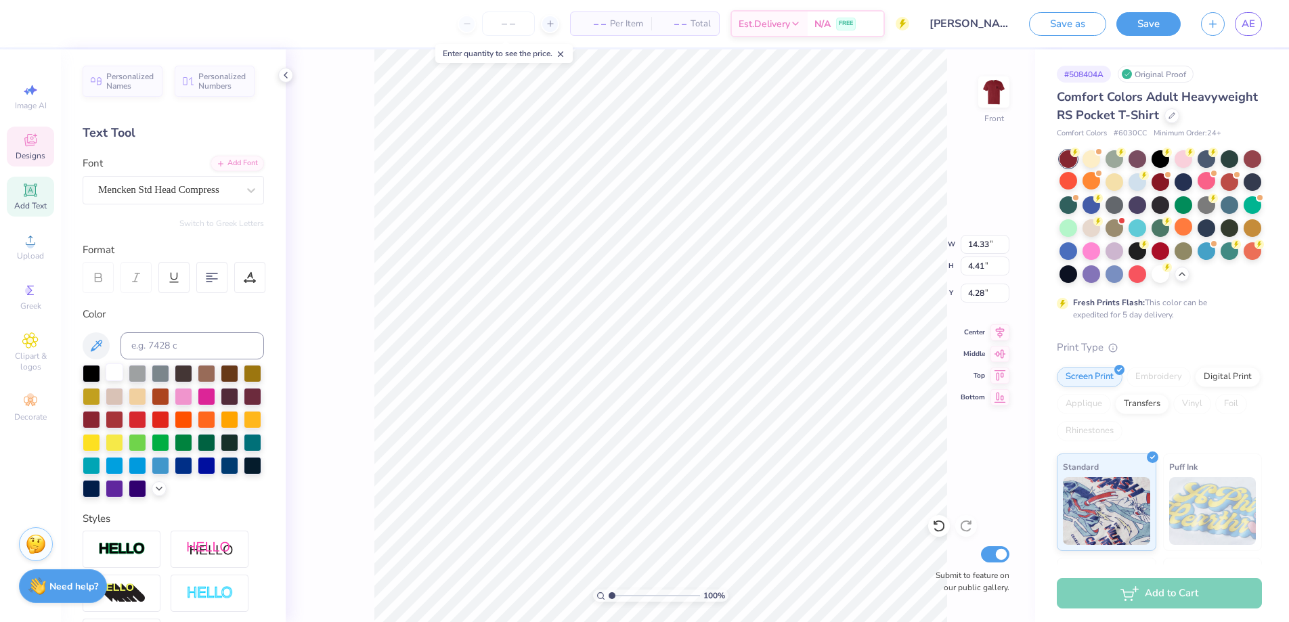
click at [118, 374] on div at bounding box center [115, 372] width 18 height 18
type input "14.32"
type input "4.29"
drag, startPoint x: 305, startPoint y: 229, endPoint x: 313, endPoint y: 228, distance: 7.6
click at [305, 229] on div "100 % Front W 14.32 14.32 " H 4.41 4.41 " Y 4.29 4.29 " Center Middle Top Botto…" at bounding box center [660, 335] width 749 height 573
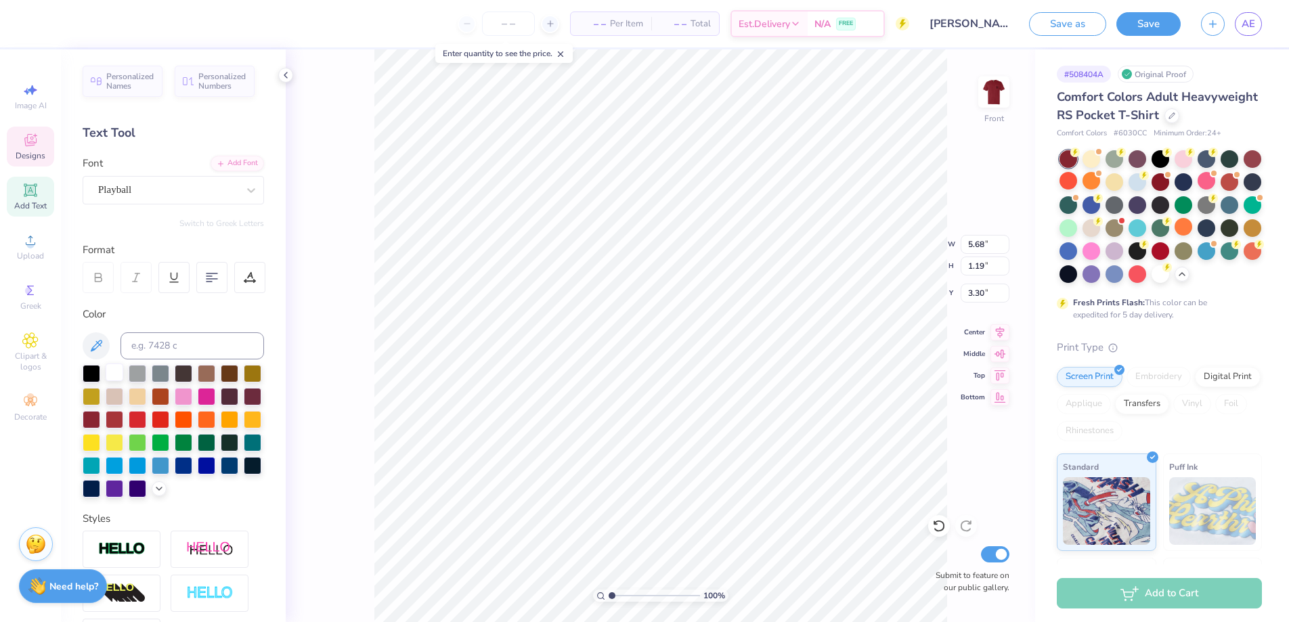
click at [112, 374] on div at bounding box center [115, 372] width 18 height 18
type input "10.40"
type input "1.86"
type input "14.54"
click at [119, 373] on div at bounding box center [115, 372] width 18 height 18
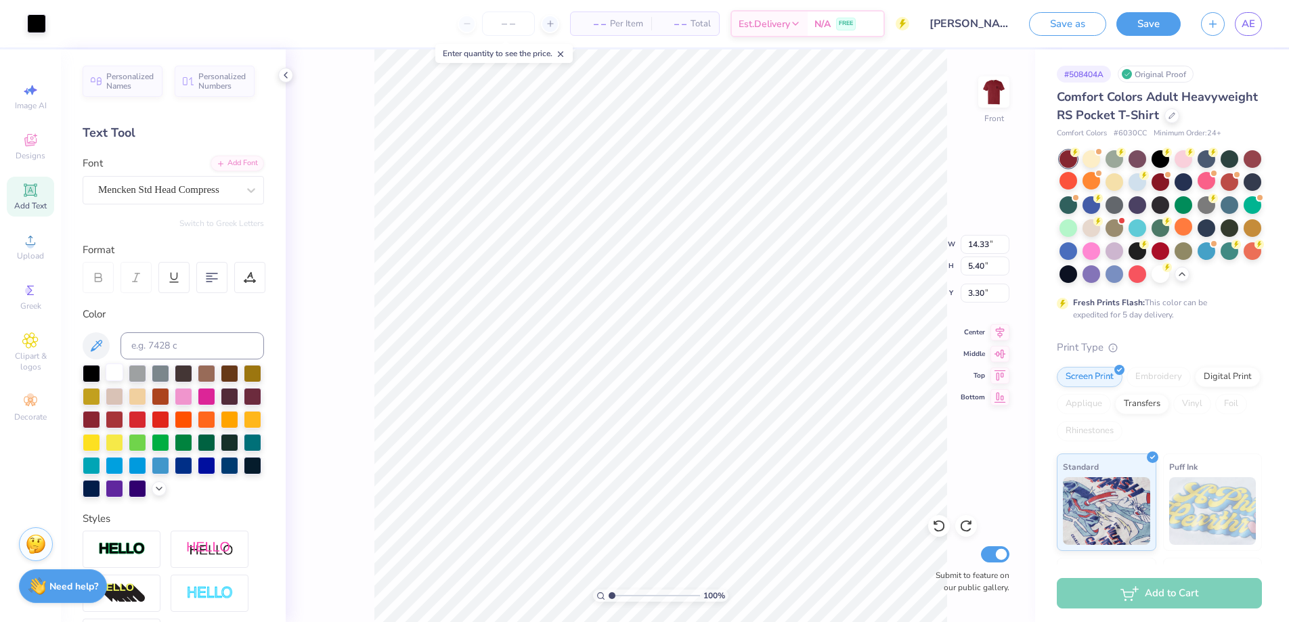
click at [119, 377] on div at bounding box center [115, 372] width 18 height 18
click at [111, 370] on div at bounding box center [115, 372] width 18 height 18
click at [313, 424] on div "100 % Front W 14.33 14.33 " H 5.40 5.40 " Y 3.30 3.30 " Center Middle Top Botto…" at bounding box center [660, 335] width 749 height 573
click at [110, 375] on div at bounding box center [115, 372] width 18 height 18
type input "14.33"
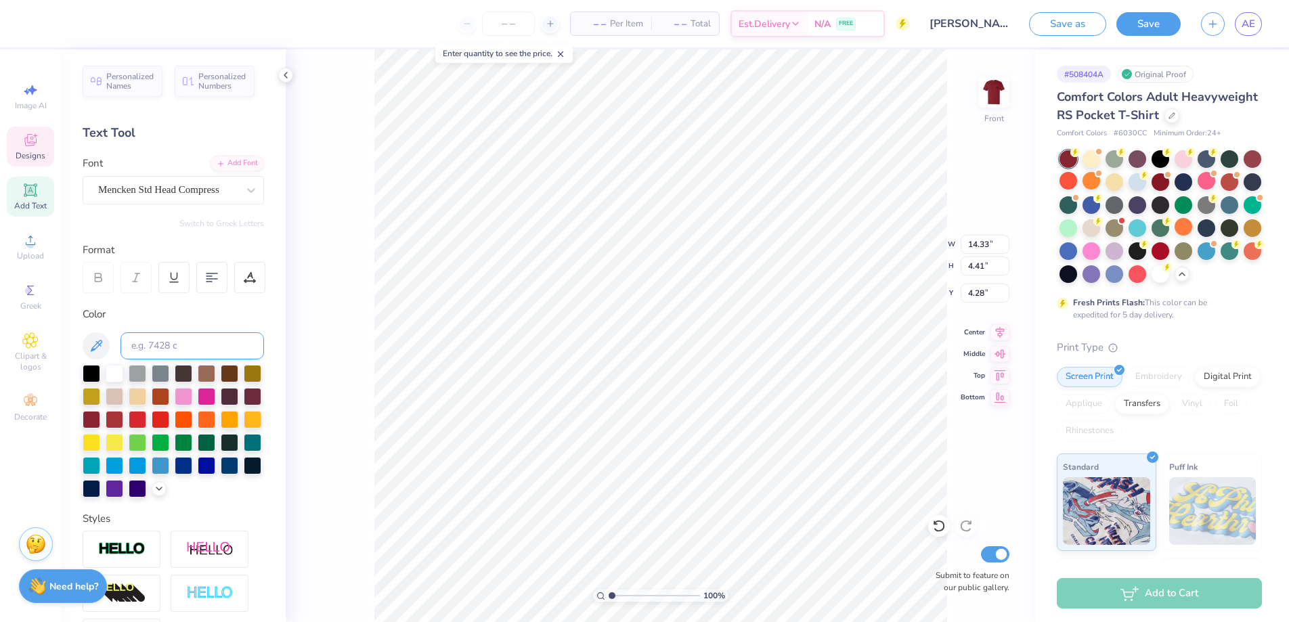
type input "4.41"
type input "4.28"
drag, startPoint x: 113, startPoint y: 374, endPoint x: 240, endPoint y: 396, distance: 128.5
click at [114, 374] on div at bounding box center [115, 374] width 18 height 18
type input "14.32"
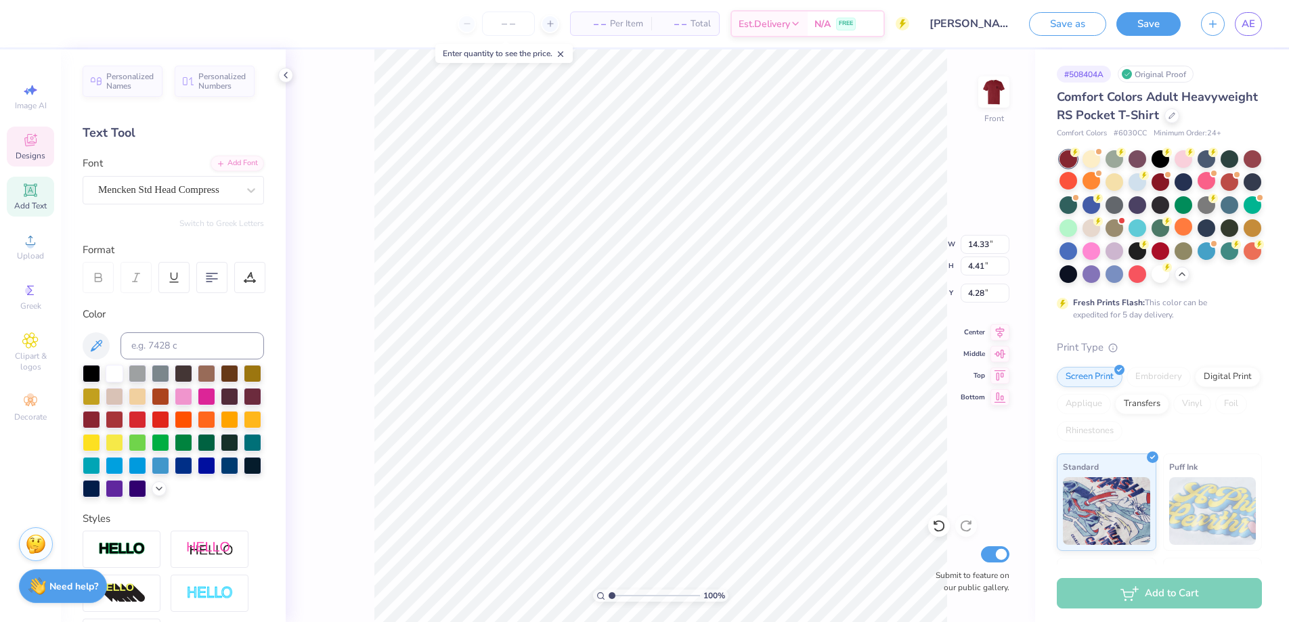
type input "4.29"
click at [328, 400] on div "100 % Front W 14.32 14.32 " H 4.41 4.41 " Y 4.29 4.29 " Center Middle Top Botto…" at bounding box center [660, 335] width 749 height 573
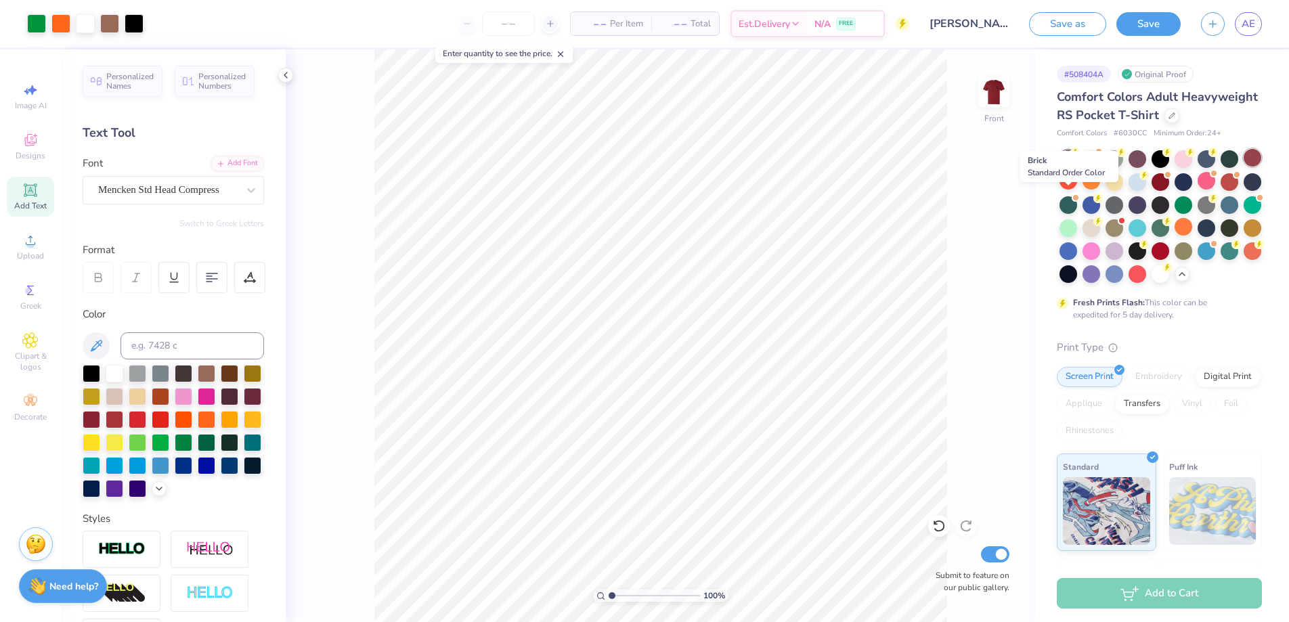
click at [1243, 166] on div at bounding box center [1252, 158] width 18 height 18
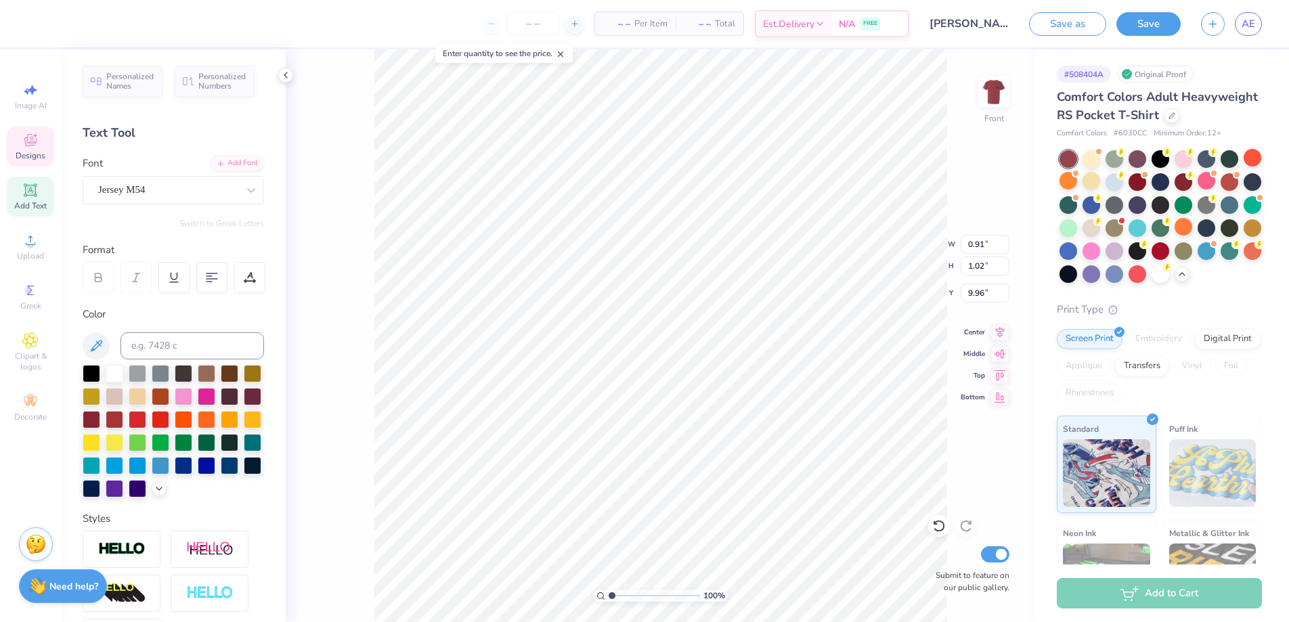
type input "9.94"
click at [213, 277] on icon at bounding box center [212, 277] width 12 height 12
